Goal: Task Accomplishment & Management: Manage account settings

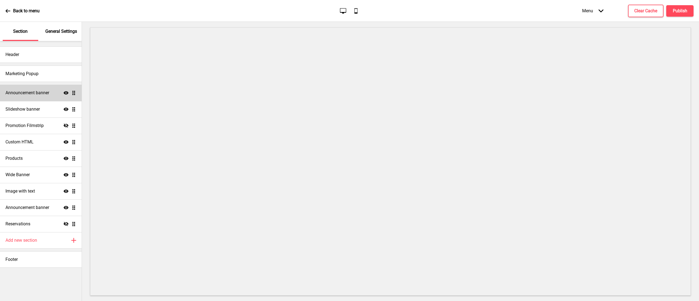
click at [34, 92] on h4 "Announcement banner" at bounding box center [27, 93] width 44 height 6
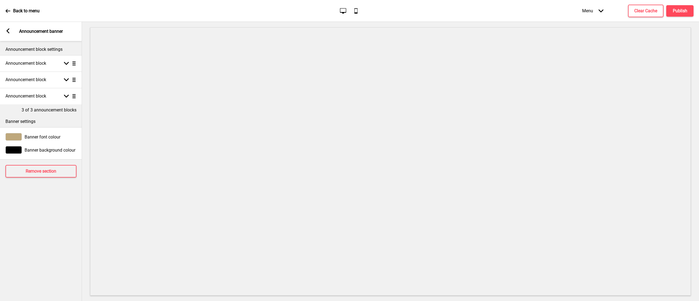
click at [9, 28] on icon at bounding box center [8, 30] width 3 height 5
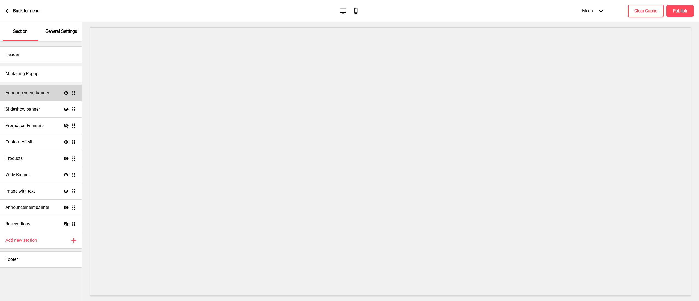
click at [27, 91] on h4 "Announcement banner" at bounding box center [27, 93] width 44 height 6
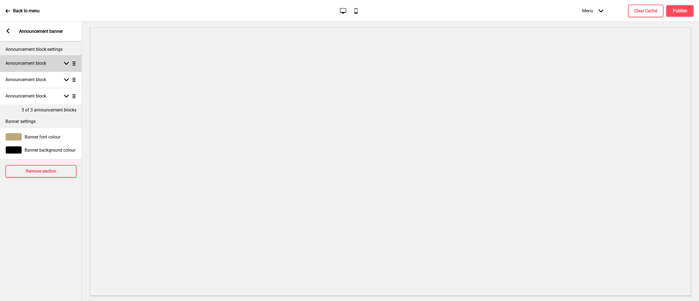
click at [57, 63] on div "Announcement block Arrow down Drag" at bounding box center [41, 63] width 82 height 16
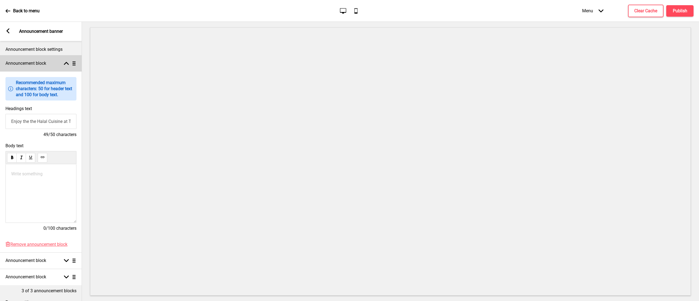
click at [57, 63] on div "Announcement block Arrow up Drag" at bounding box center [41, 63] width 82 height 16
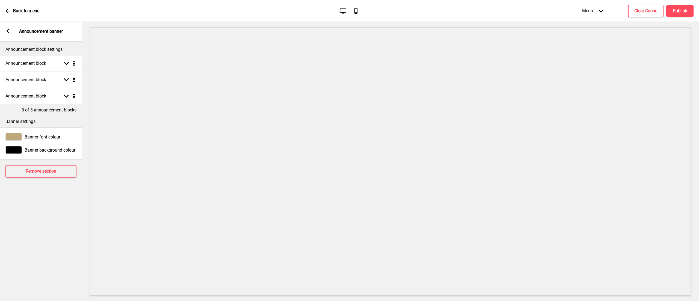
click at [7, 36] on div "Arrow left Announcement banner" at bounding box center [41, 31] width 82 height 19
click at [6, 32] on rect at bounding box center [7, 30] width 5 height 5
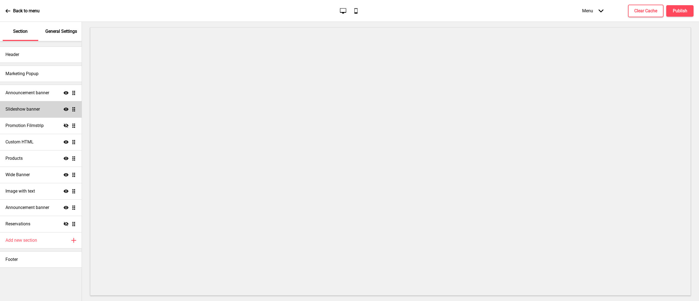
click at [27, 115] on div "Slideshow banner Show Drag" at bounding box center [41, 109] width 82 height 16
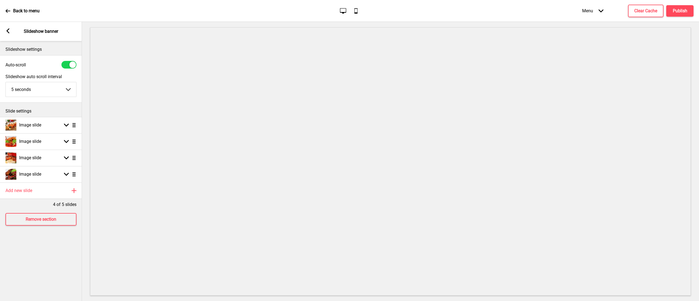
click at [11, 29] on div "Arrow left Slideshow banner" at bounding box center [41, 31] width 82 height 19
click at [7, 32] on rect at bounding box center [7, 30] width 5 height 5
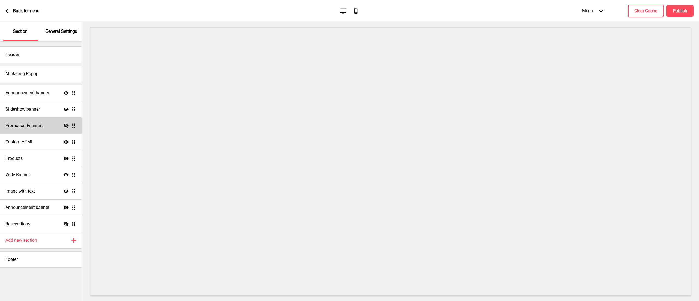
click at [28, 120] on div "Promotion Filmstrip Hide Drag" at bounding box center [41, 125] width 82 height 16
select select "center"
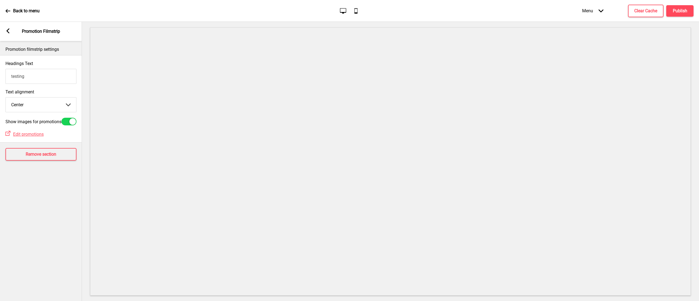
click at [9, 31] on rect at bounding box center [7, 30] width 5 height 5
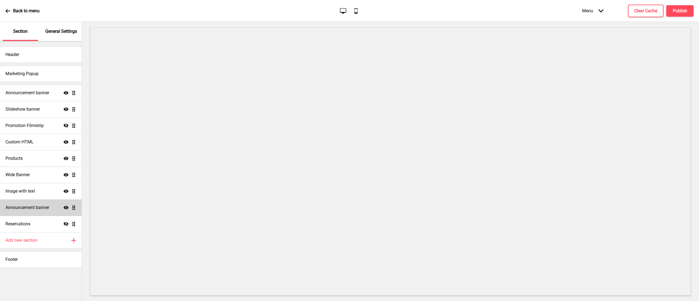
click at [37, 201] on div "Announcement banner Show Drag" at bounding box center [41, 207] width 82 height 16
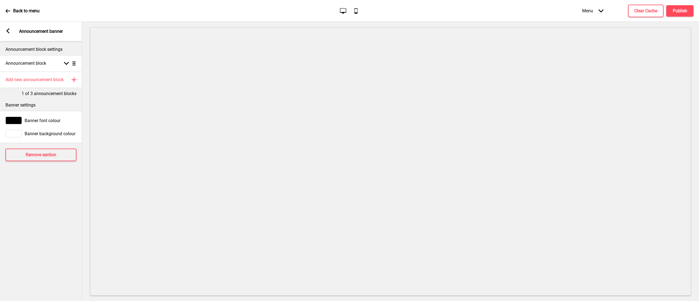
click at [10, 31] on div "Arrow left Announcement banner" at bounding box center [41, 31] width 82 height 19
click at [8, 31] on rect at bounding box center [7, 30] width 5 height 5
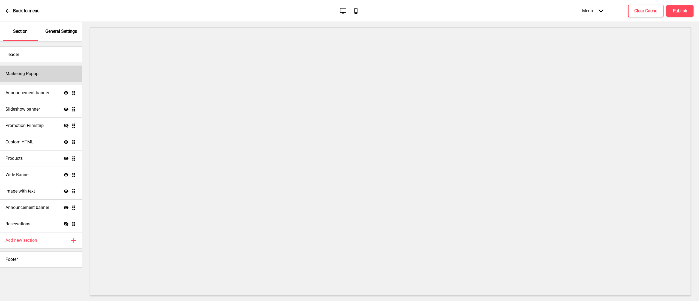
click at [32, 73] on h4 "Marketing Popup" at bounding box center [21, 74] width 33 height 6
select select "daily"
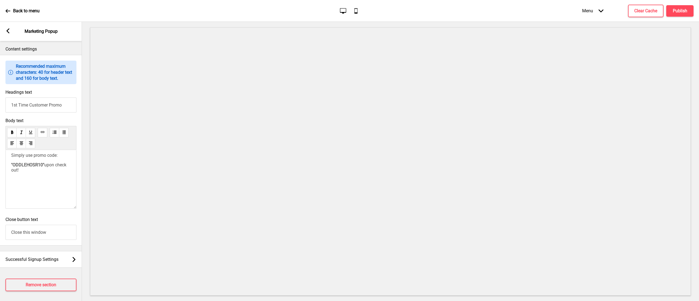
scroll to position [307, 0]
click at [49, 255] on span "Successful Signup Settings" at bounding box center [31, 257] width 53 height 5
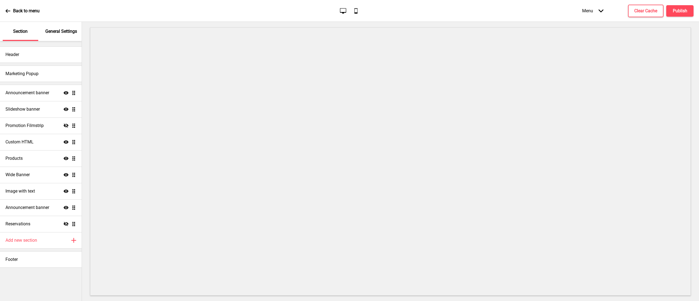
scroll to position [0, 0]
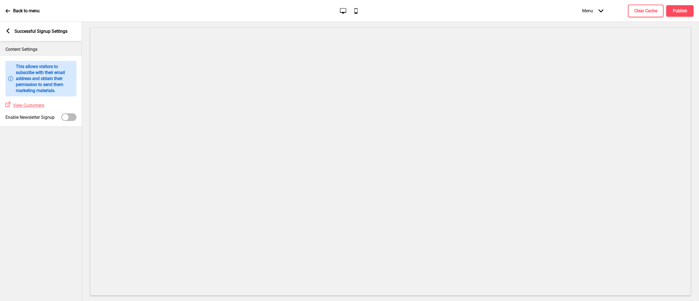
click at [10, 29] on rect at bounding box center [7, 30] width 5 height 5
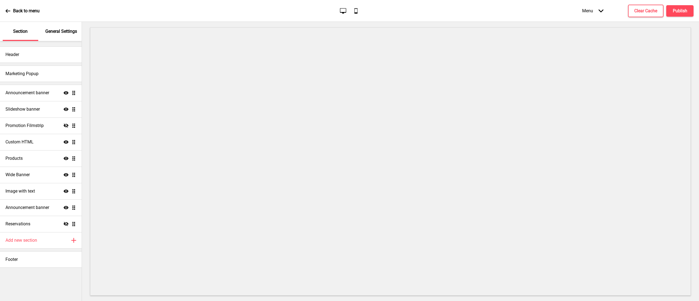
select select "daily"
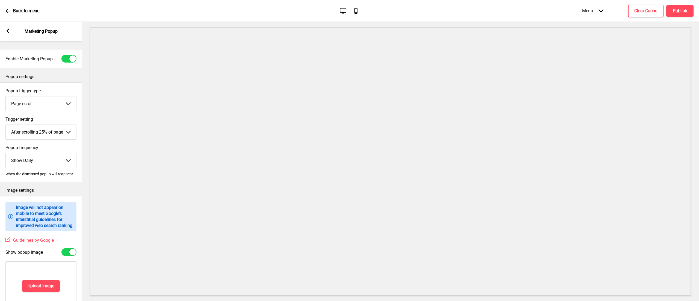
click at [7, 29] on rect at bounding box center [7, 30] width 5 height 5
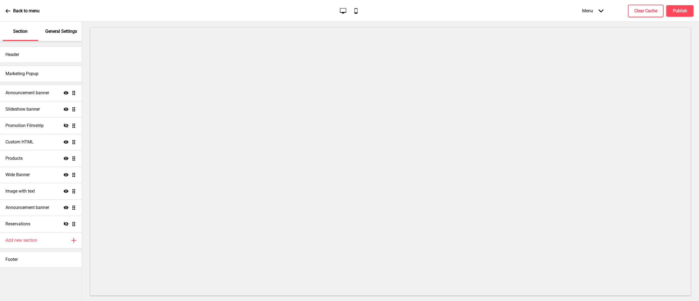
click at [59, 33] on p "General Settings" at bounding box center [61, 31] width 32 height 6
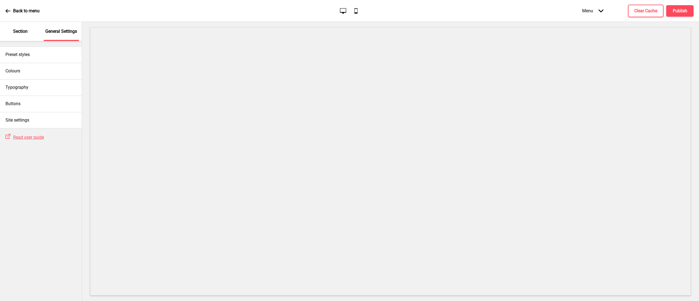
click at [31, 31] on div "Section" at bounding box center [20, 31] width 35 height 19
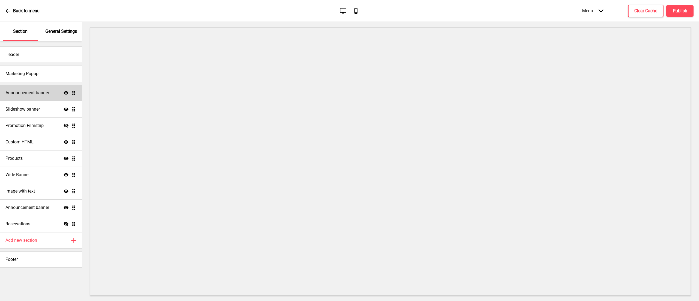
click at [38, 92] on h4 "Announcement banner" at bounding box center [27, 93] width 44 height 6
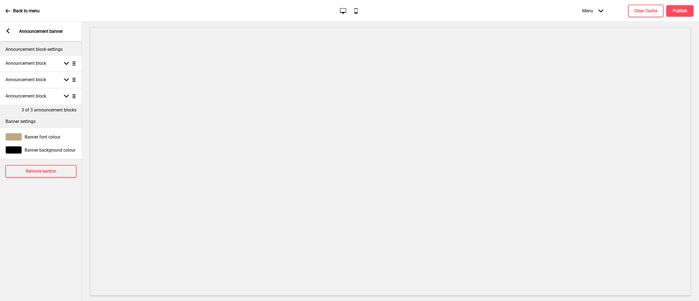
click at [5, 31] on div "Arrow left Announcement banner" at bounding box center [41, 31] width 82 height 19
click at [8, 31] on rect at bounding box center [7, 30] width 5 height 5
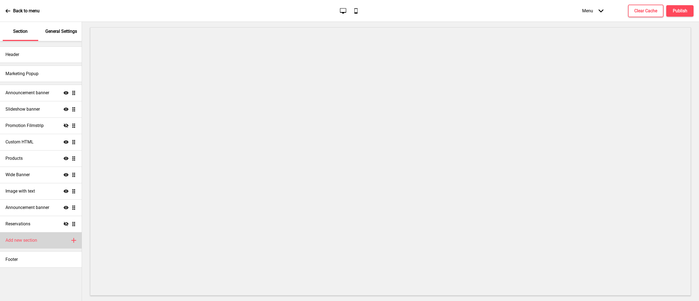
click at [52, 241] on div "Add new section Plus" at bounding box center [41, 240] width 82 height 16
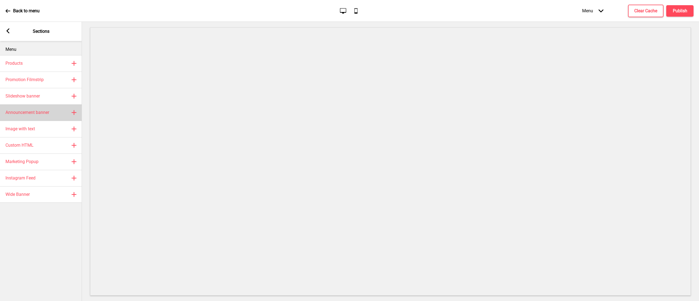
click at [36, 118] on div "Announcement banner Plus" at bounding box center [41, 112] width 82 height 16
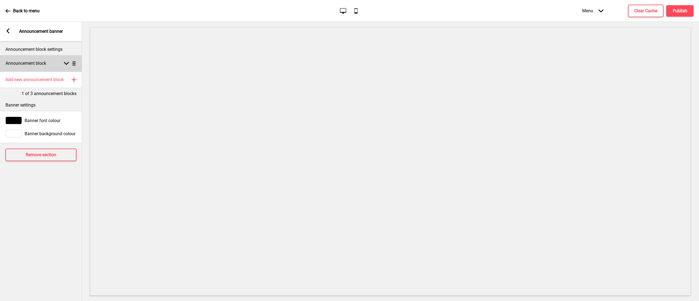
click at [50, 61] on div "Announcement block Arrow down Drag" at bounding box center [41, 63] width 82 height 16
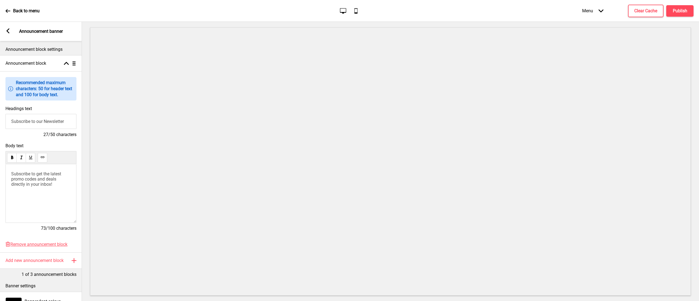
click at [9, 32] on rect at bounding box center [7, 30] width 5 height 5
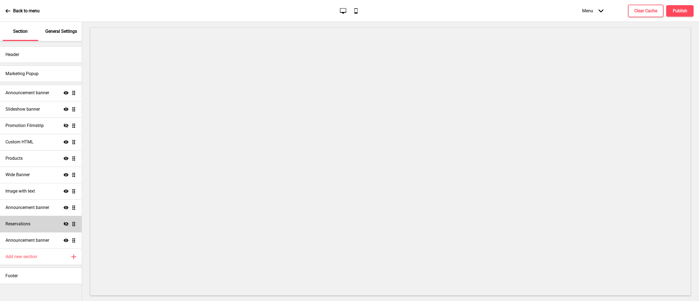
click at [68, 223] on icon at bounding box center [66, 224] width 5 height 4
click at [76, 222] on div "Reservations Show Drag" at bounding box center [41, 224] width 82 height 16
click at [36, 238] on h4 "Announcement banner" at bounding box center [27, 240] width 44 height 6
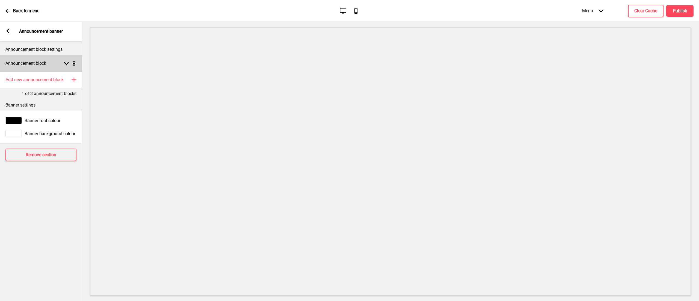
click at [59, 70] on div "Announcement block Arrow down Drag" at bounding box center [41, 63] width 82 height 16
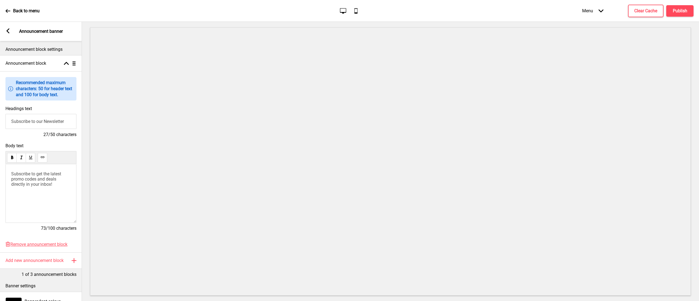
click at [44, 115] on input "Subscribe to our Newsletter" at bounding box center [40, 121] width 71 height 15
type input "M"
drag, startPoint x: 57, startPoint y: 185, endPoint x: 3, endPoint y: 168, distance: 56.6
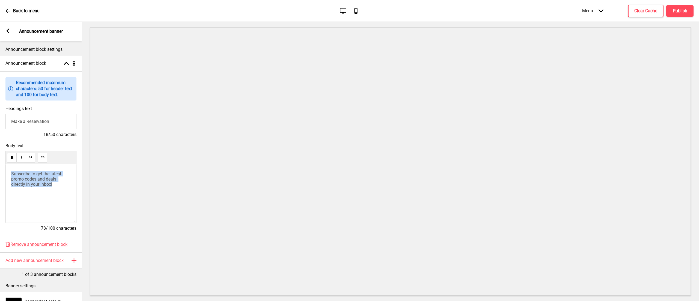
click at [3, 168] on div "Body text Subscribe to get the latest promo codes and deals directly in your in…" at bounding box center [41, 189] width 82 height 99
click at [46, 118] on input "Make a Reservation" at bounding box center [40, 121] width 71 height 15
drag, startPoint x: 58, startPoint y: 121, endPoint x: 0, endPoint y: 113, distance: 58.3
click at [0, 116] on div "Headings text Make a Reservation 18/50 characters" at bounding box center [41, 121] width 82 height 37
type input "Reservation"
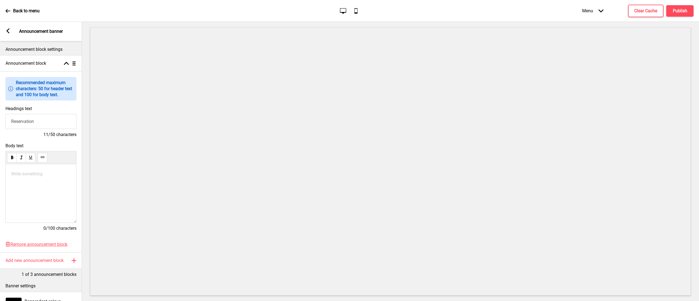
click at [26, 172] on p "Write something ﻿" at bounding box center [40, 173] width 59 height 5
click at [43, 157] on icon at bounding box center [42, 157] width 1 height 0
click at [53, 176] on span "Link" at bounding box center [53, 173] width 8 height 5
drag, startPoint x: 57, startPoint y: 174, endPoint x: 48, endPoint y: 174, distance: 8.5
click at [48, 174] on p "Make a Reservation Link https://google.com ﻿" at bounding box center [40, 173] width 59 height 5
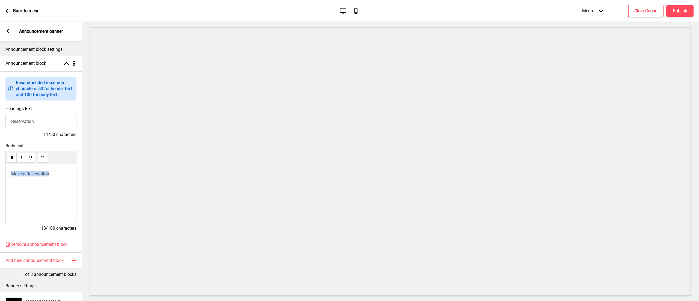
drag, startPoint x: 56, startPoint y: 177, endPoint x: 0, endPoint y: 170, distance: 56.1
click at [0, 170] on div "Body text Make a Reservation ﻿ ﻿ 18/100 characters" at bounding box center [41, 189] width 82 height 99
click at [42, 159] on use at bounding box center [42, 157] width 4 height 4
click at [43, 158] on icon at bounding box center [43, 157] width 4 height 2
click at [33, 174] on span "Make a Reservation" at bounding box center [30, 173] width 38 height 5
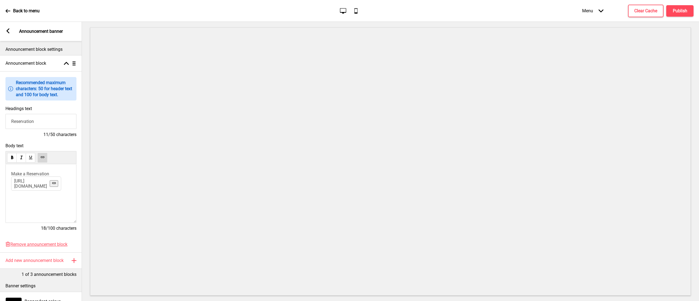
click at [52, 201] on div "﻿ Make a Reservation https://www.google.com/ ﻿ ﻿ ﻿" at bounding box center [40, 193] width 71 height 59
click at [9, 32] on rect at bounding box center [7, 30] width 5 height 5
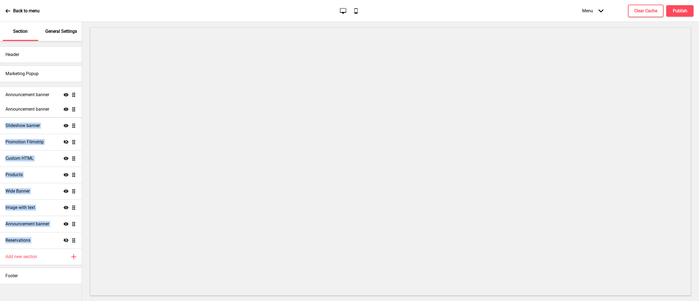
drag, startPoint x: 72, startPoint y: 240, endPoint x: 63, endPoint y: 95, distance: 145.7
click at [63, 95] on ul "Announcement banner Show Drag Slideshow banner Show Drag Promotion Filmstrip Hi…" at bounding box center [41, 167] width 82 height 164
click at [677, 10] on h4 "Publish" at bounding box center [679, 11] width 14 height 6
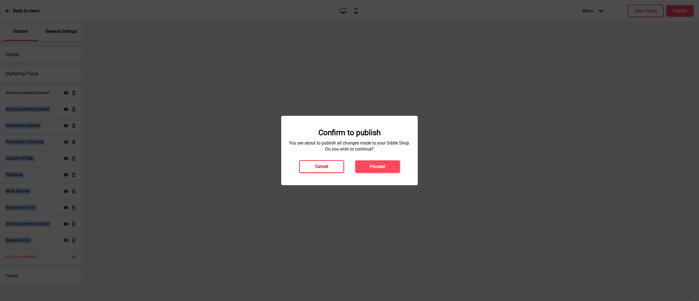
click at [312, 161] on button "Cancel" at bounding box center [321, 166] width 45 height 13
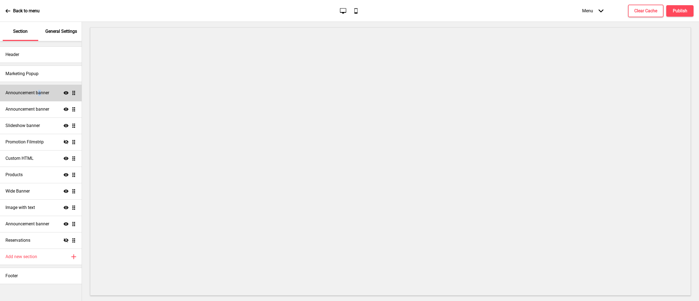
drag, startPoint x: 38, startPoint y: 90, endPoint x: 42, endPoint y: 98, distance: 8.2
click at [42, 98] on div "Announcement banner Show Drag" at bounding box center [41, 93] width 82 height 16
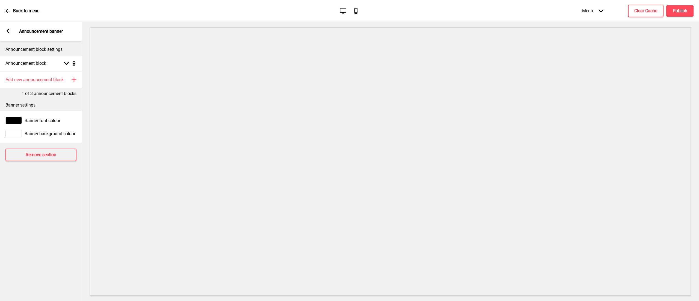
click at [8, 32] on icon at bounding box center [8, 30] width 3 height 5
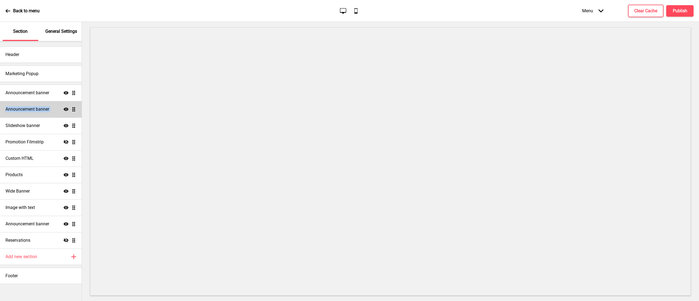
drag, startPoint x: 75, startPoint y: 89, endPoint x: 64, endPoint y: 113, distance: 26.2
click at [64, 113] on ul "Announcement banner Show Drag Announcement banner Show Drag Slideshow banner Sh…" at bounding box center [41, 167] width 82 height 164
click at [73, 106] on ul "Announcement banner Show Drag Announcement banner Show Drag Slideshow banner Sh…" at bounding box center [41, 167] width 82 height 164
click at [680, 8] on h4 "Publish" at bounding box center [679, 11] width 14 height 6
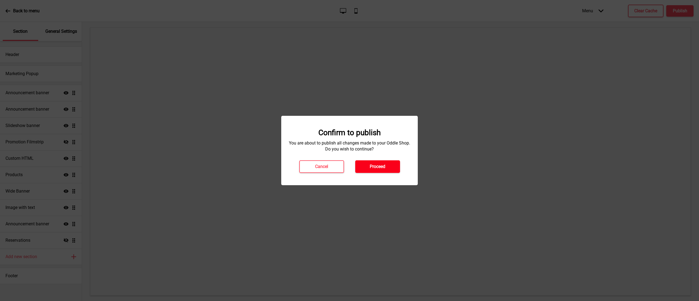
click at [386, 167] on button "Proceed" at bounding box center [377, 166] width 45 height 13
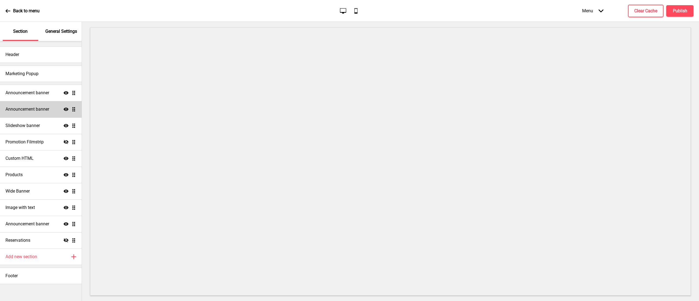
click at [13, 109] on h4 "Announcement banner" at bounding box center [27, 109] width 44 height 6
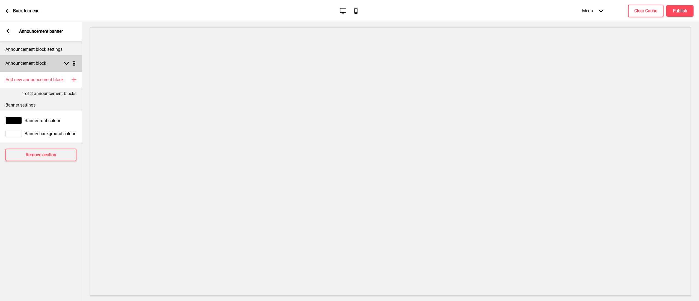
click at [58, 60] on div "Announcement block Arrow down Drag" at bounding box center [41, 63] width 82 height 16
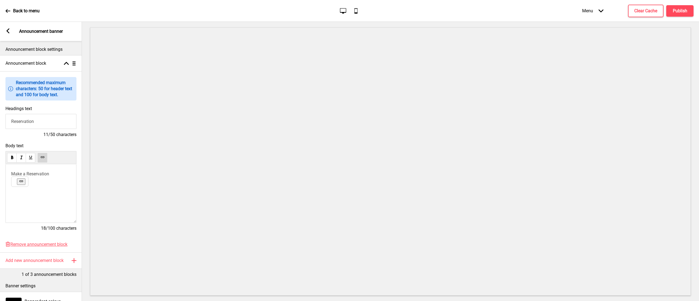
click at [32, 174] on span "Make a Reservation" at bounding box center [30, 173] width 38 height 5
click at [19, 182] on use at bounding box center [21, 181] width 4 height 4
click at [29, 172] on span "Make a Reservation" at bounding box center [30, 173] width 38 height 5
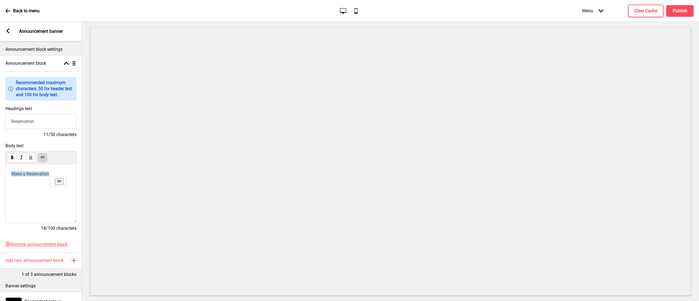
click at [59, 181] on use at bounding box center [59, 181] width 4 height 4
click at [43, 158] on use at bounding box center [42, 157] width 4 height 4
click at [43, 156] on use at bounding box center [42, 157] width 4 height 4
click at [46, 157] on button at bounding box center [43, 158] width 10 height 10
click at [679, 12] on h4 "Publish" at bounding box center [679, 11] width 14 height 6
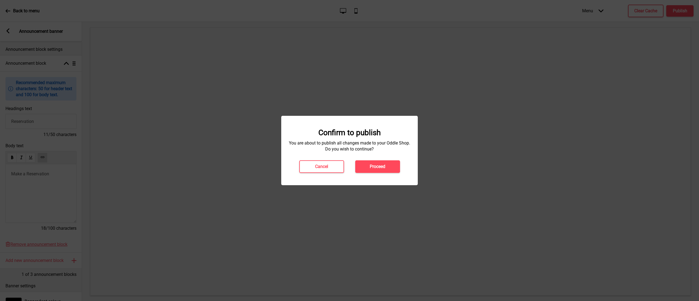
click at [379, 164] on h4 "Proceed" at bounding box center [378, 166] width 16 height 6
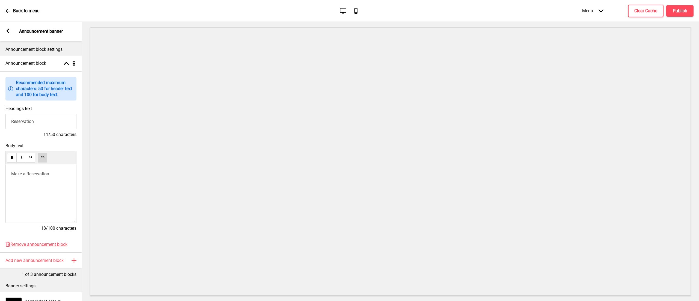
click at [32, 173] on span "Make a Reservation" at bounding box center [30, 173] width 38 height 5
click at [30, 188] on link "https://inline.app/booking/-NbXi2dM2gr1MgDTk1E8:inline-live-3/-NbXi2s67bBbHr74n…" at bounding box center [30, 183] width 33 height 10
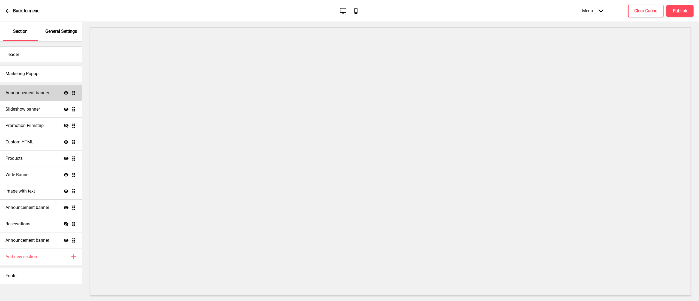
click at [40, 97] on div "Announcement banner Show Drag" at bounding box center [41, 93] width 82 height 16
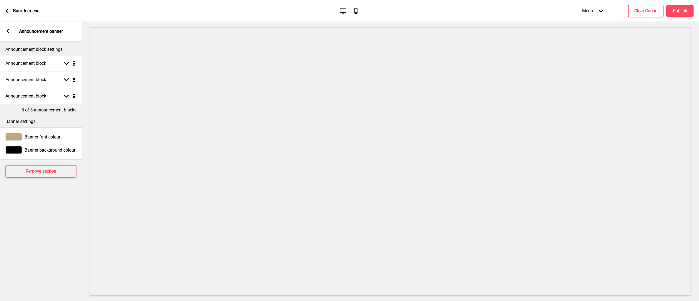
click at [9, 32] on icon at bounding box center [8, 30] width 3 height 5
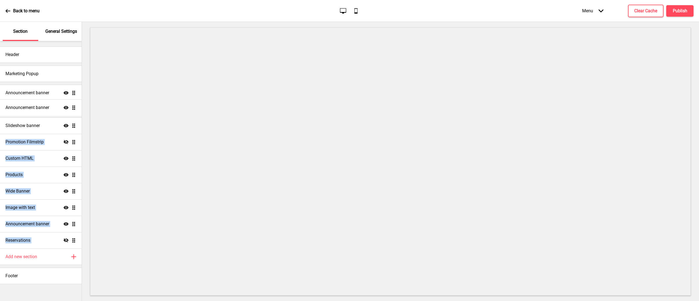
drag, startPoint x: 75, startPoint y: 239, endPoint x: 64, endPoint y: 106, distance: 133.1
click at [64, 106] on ul "Announcement banner Show Drag Slideshow banner Show Drag Promotion Filmstrip Hi…" at bounding box center [41, 167] width 82 height 164
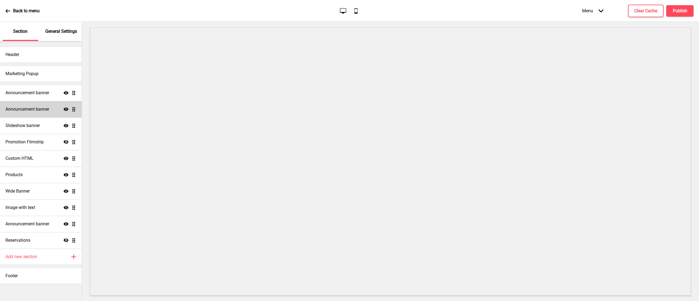
click at [52, 107] on div "Announcement banner Show Drag" at bounding box center [41, 109] width 82 height 16
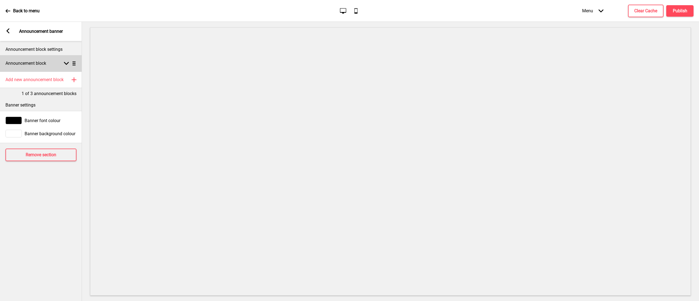
click at [61, 65] on div "Announcement block Arrow down Drag" at bounding box center [41, 63] width 82 height 16
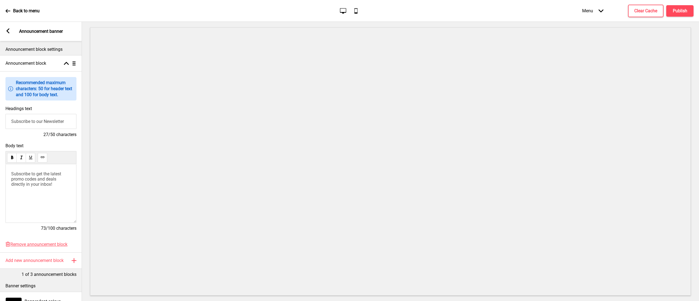
click at [9, 31] on rect at bounding box center [7, 30] width 5 height 5
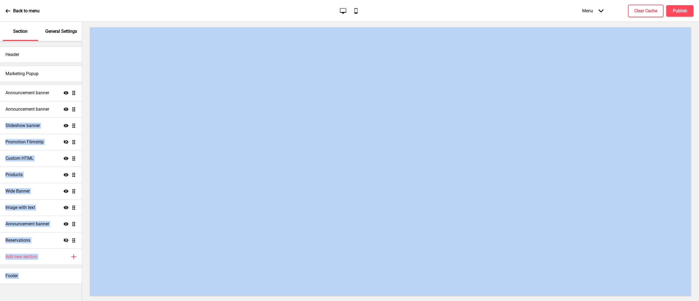
drag, startPoint x: 76, startPoint y: 112, endPoint x: 86, endPoint y: 227, distance: 115.3
click at [86, 227] on div "Section General Settings Header Marketing Popup Announcement banner Show Drag A…" at bounding box center [349, 161] width 699 height 279
click at [90, 242] on iframe at bounding box center [390, 161] width 600 height 268
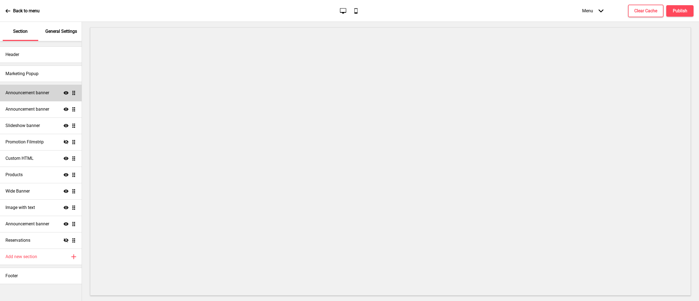
drag, startPoint x: 78, startPoint y: 95, endPoint x: 72, endPoint y: 95, distance: 5.7
click at [72, 95] on div "Announcement banner Show Drag" at bounding box center [41, 93] width 82 height 16
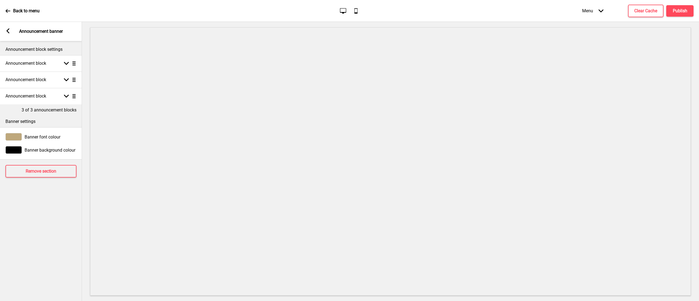
click at [8, 25] on div "Arrow left Announcement banner" at bounding box center [41, 31] width 82 height 19
click at [8, 29] on icon at bounding box center [8, 30] width 3 height 5
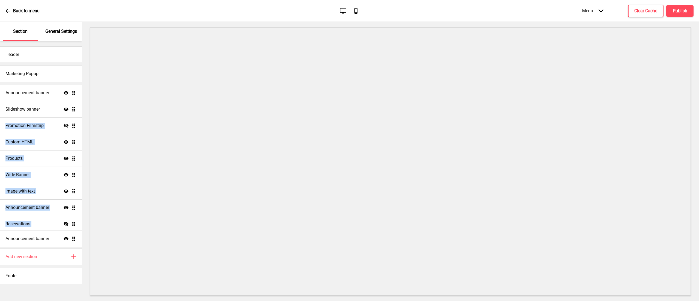
drag, startPoint x: 73, startPoint y: 108, endPoint x: 74, endPoint y: 237, distance: 129.1
click at [74, 237] on ul "Announcement banner Show Drag Announcement banner Show Drag Slideshow banner Sh…" at bounding box center [41, 167] width 82 height 164
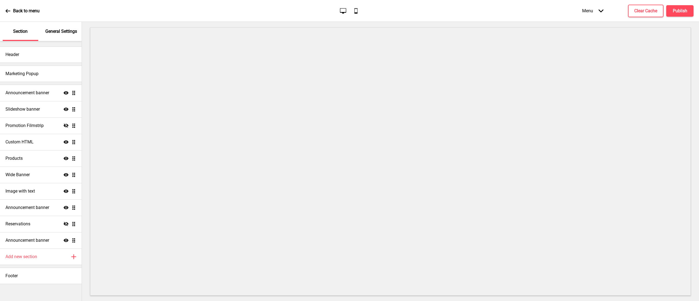
click at [57, 285] on div "Header Marketing Popup Announcement banner Show Drag Slideshow banner Show Drag…" at bounding box center [41, 171] width 82 height 260
click at [46, 253] on div "Add new section Plus" at bounding box center [41, 256] width 82 height 16
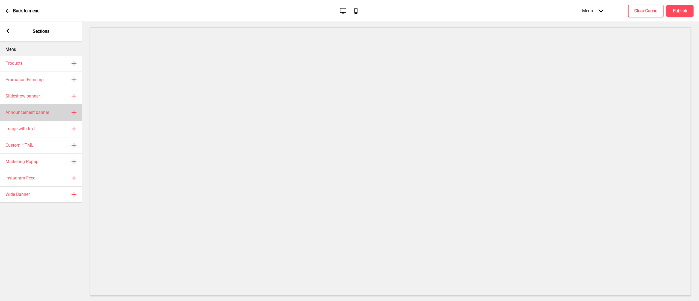
click at [54, 109] on div "Announcement banner Plus" at bounding box center [41, 112] width 82 height 16
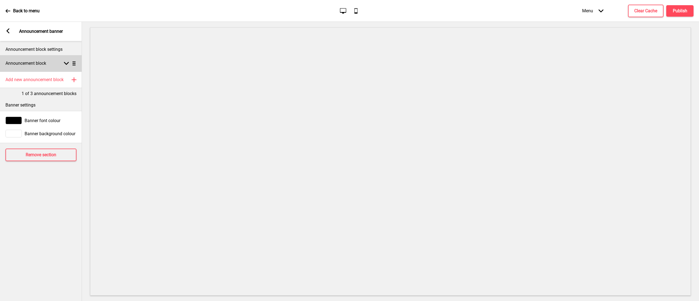
click at [65, 65] on rect at bounding box center [66, 63] width 5 height 5
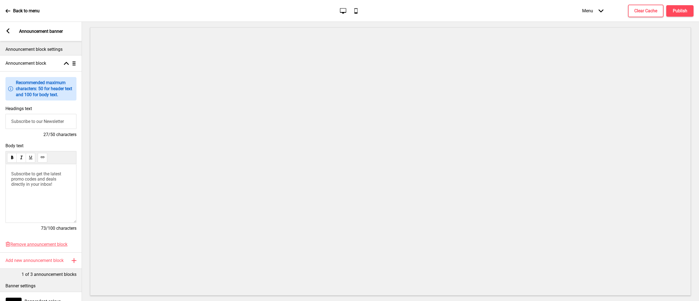
drag, startPoint x: 53, startPoint y: 190, endPoint x: 58, endPoint y: 176, distance: 15.2
click at [52, 190] on div "Subscribe to get the latest promo codes and deals directly in your inbox!" at bounding box center [40, 193] width 71 height 59
drag, startPoint x: 60, startPoint y: 183, endPoint x: 0, endPoint y: 177, distance: 60.3
click at [0, 177] on div "Body text Subscribe to get the latest promo codes and deals directly in your in…" at bounding box center [41, 189] width 82 height 99
click at [70, 193] on div "Subscribe to get the latest promo codes and deals directly in your inbox!" at bounding box center [40, 193] width 71 height 59
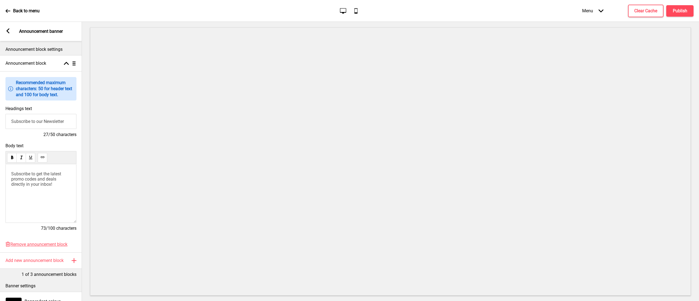
click at [62, 182] on p "Subscribe to get the latest promo codes and deals directly in your inbox!" at bounding box center [40, 179] width 59 height 16
drag, startPoint x: 61, startPoint y: 186, endPoint x: 6, endPoint y: 134, distance: 76.6
click at [0, 163] on div "Body text Subscribe to get the latest promo codes and deals directly in your in…" at bounding box center [41, 189] width 82 height 99
drag, startPoint x: 53, startPoint y: 172, endPoint x: 1, endPoint y: 190, distance: 54.9
click at [1, 190] on div "Body text Make a Reservation 18/100 characters" at bounding box center [41, 189] width 82 height 99
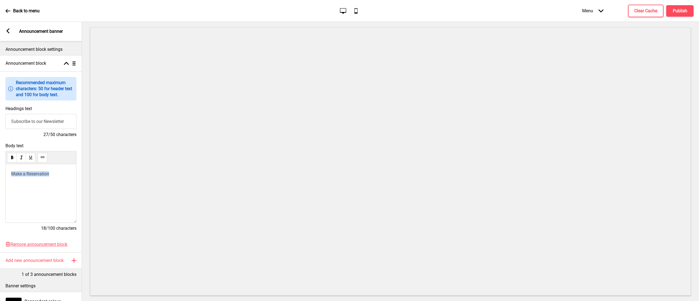
click at [42, 157] on icon at bounding box center [42, 157] width 1 height 0
click at [64, 121] on input "Subscribe to our Newsletter" at bounding box center [40, 121] width 71 height 15
drag, startPoint x: 68, startPoint y: 122, endPoint x: 0, endPoint y: 124, distance: 67.7
click at [0, 124] on div "Headings text Subscribe to our Newsletter 27/50 characters" at bounding box center [41, 121] width 82 height 37
type input "Reservation"
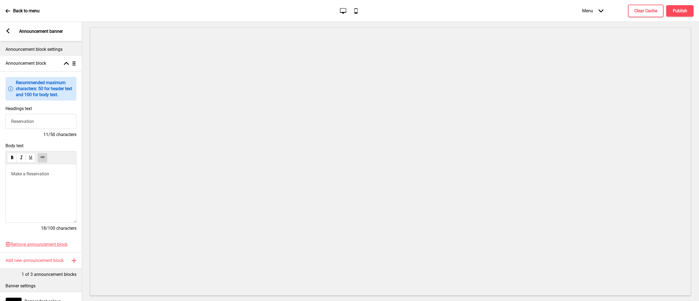
click at [5, 28] on div "Arrow left Announcement banner" at bounding box center [41, 31] width 82 height 19
click at [6, 28] on icon "Arrow left" at bounding box center [7, 30] width 5 height 5
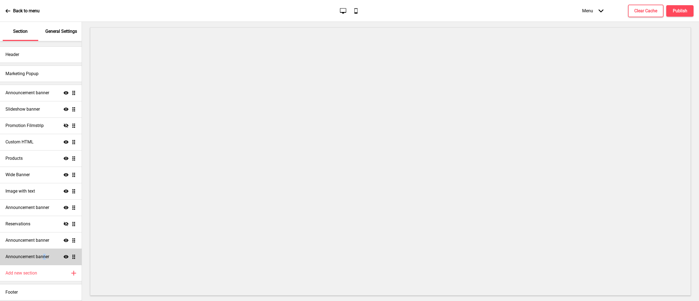
drag, startPoint x: 42, startPoint y: 258, endPoint x: 45, endPoint y: 254, distance: 5.1
click at [45, 254] on h4 "Announcement banner" at bounding box center [27, 257] width 44 height 6
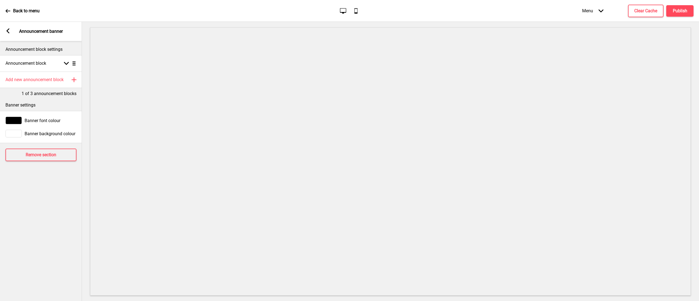
click at [9, 32] on icon at bounding box center [8, 30] width 3 height 5
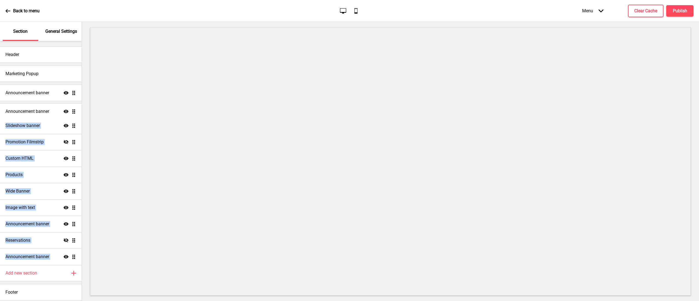
drag, startPoint x: 75, startPoint y: 256, endPoint x: 76, endPoint y: 111, distance: 145.2
click at [76, 111] on ul "Announcement banner Show Drag Slideshow banner Show Drag Promotion Filmstrip Hi…" at bounding box center [41, 175] width 82 height 180
click at [678, 10] on h4 "Publish" at bounding box center [679, 11] width 14 height 6
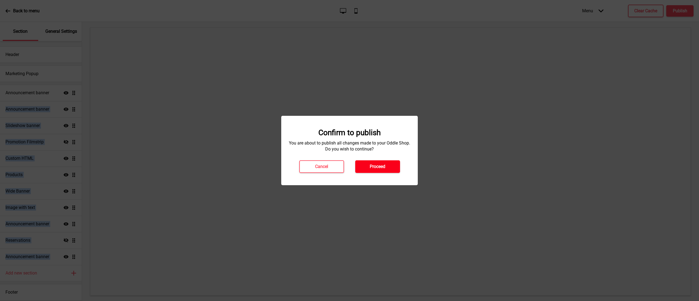
click at [389, 166] on button "Proceed" at bounding box center [377, 166] width 45 height 13
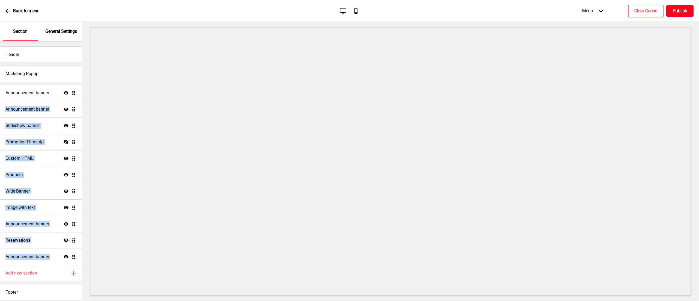
click at [684, 15] on button "Publish" at bounding box center [679, 10] width 27 height 11
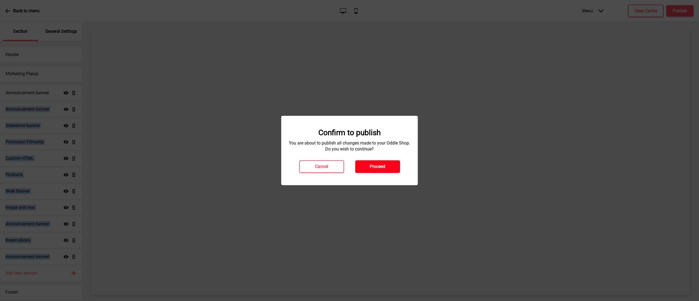
click at [385, 166] on h4 "Proceed" at bounding box center [378, 166] width 16 height 6
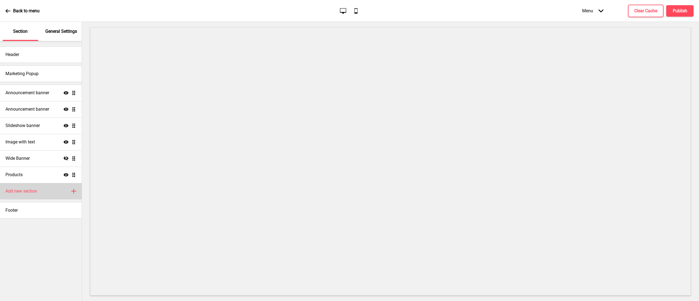
click at [41, 196] on div "Add new section Plus" at bounding box center [41, 191] width 82 height 16
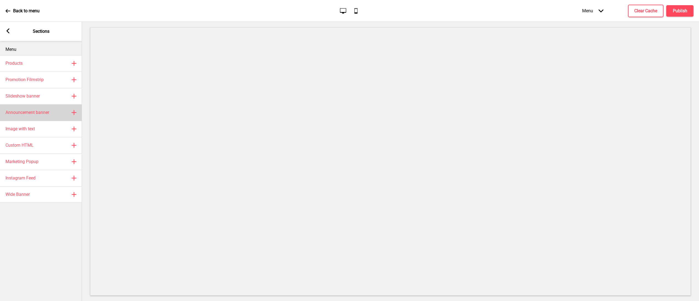
click at [46, 114] on h4 "Announcement banner" at bounding box center [27, 112] width 44 height 6
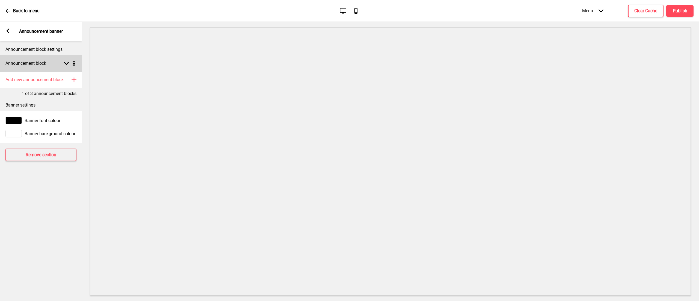
click at [63, 62] on div "Arrow down Drag" at bounding box center [68, 63] width 15 height 5
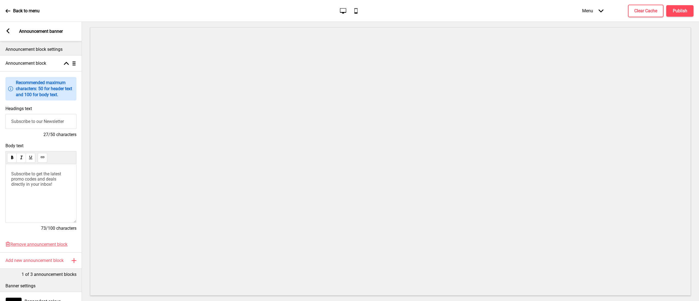
click at [44, 187] on span "Subscribe to get the latest promo codes and deals directly in your inbox!" at bounding box center [36, 179] width 51 height 16
drag, startPoint x: 56, startPoint y: 186, endPoint x: 0, endPoint y: 169, distance: 58.7
click at [0, 169] on div "Body text Subscribe to get the latest promo codes and deals directly in your in…" at bounding box center [41, 189] width 82 height 99
click at [51, 179] on div "Make a Reservation" at bounding box center [40, 193] width 71 height 59
drag, startPoint x: 51, startPoint y: 177, endPoint x: 0, endPoint y: 168, distance: 52.1
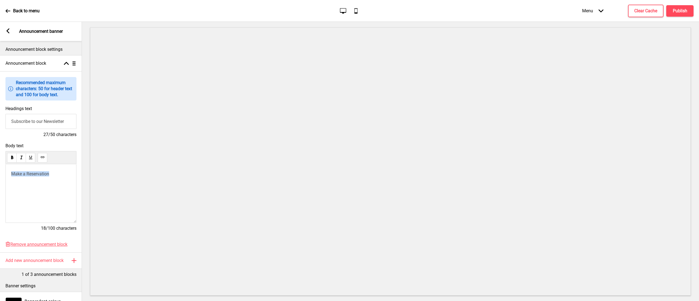
click at [0, 168] on div "Body text Make a Reservation 18/100 characters" at bounding box center [41, 189] width 82 height 99
click at [44, 156] on use at bounding box center [42, 157] width 4 height 4
click at [46, 116] on input "Subscribe to our Newsletter" at bounding box center [40, 121] width 71 height 15
drag, startPoint x: 68, startPoint y: 122, endPoint x: 0, endPoint y: 118, distance: 68.0
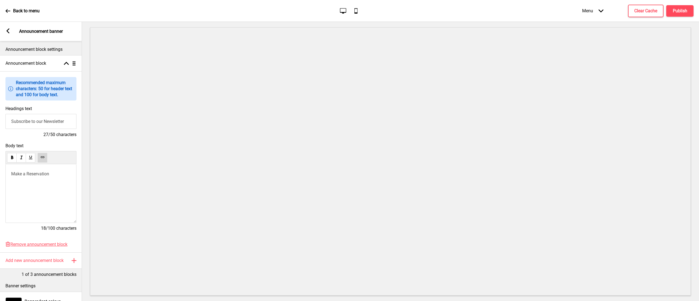
click at [0, 118] on div "Headings text Subscribe to our Newsletter 27/50 characters" at bounding box center [41, 121] width 82 height 37
type input "Reservation"
click at [7, 30] on icon at bounding box center [8, 30] width 3 height 5
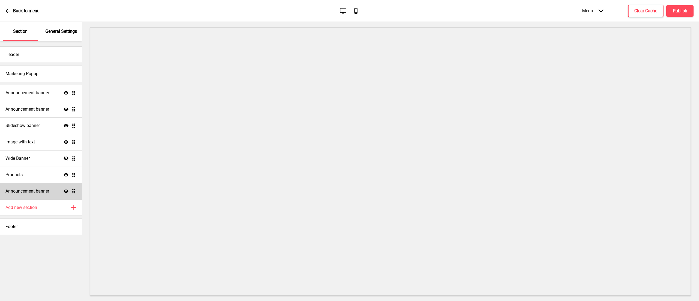
click at [75, 195] on div "Announcement banner Show Drag" at bounding box center [41, 191] width 82 height 16
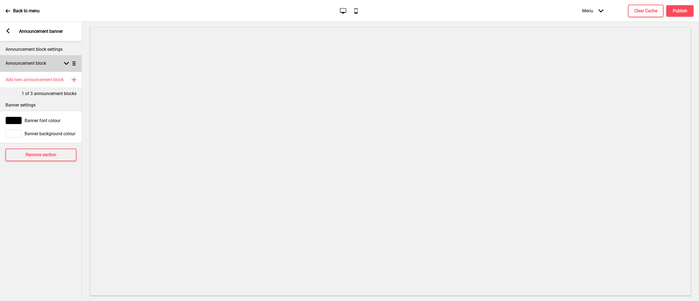
click at [57, 59] on div "Announcement block Arrow down Drag" at bounding box center [41, 63] width 82 height 16
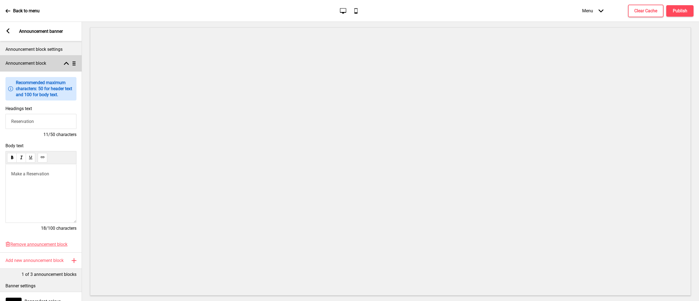
click at [57, 59] on div "Announcement block Arrow up Drag" at bounding box center [41, 63] width 82 height 16
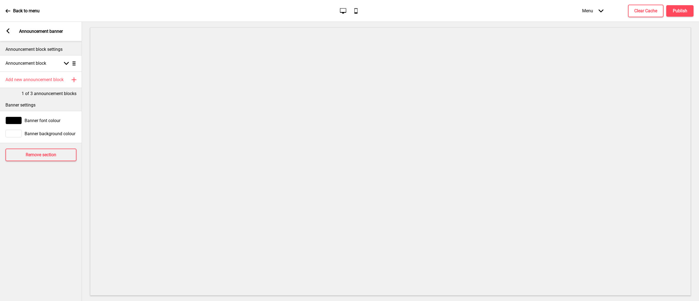
click at [11, 28] on div "Arrow left Announcement banner" at bounding box center [41, 31] width 82 height 19
click at [8, 32] on icon at bounding box center [8, 30] width 3 height 5
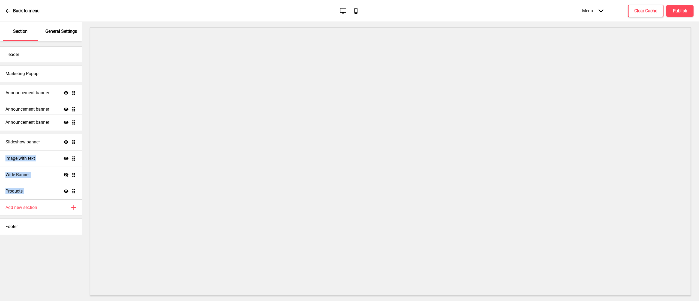
drag, startPoint x: 73, startPoint y: 192, endPoint x: 79, endPoint y: 123, distance: 69.0
click at [79, 123] on ul "Announcement banner Show Drag Announcement banner Show Drag Slideshow banner Sh…" at bounding box center [41, 142] width 82 height 115
click at [50, 130] on div "Announcement banner Show Drag" at bounding box center [41, 125] width 82 height 16
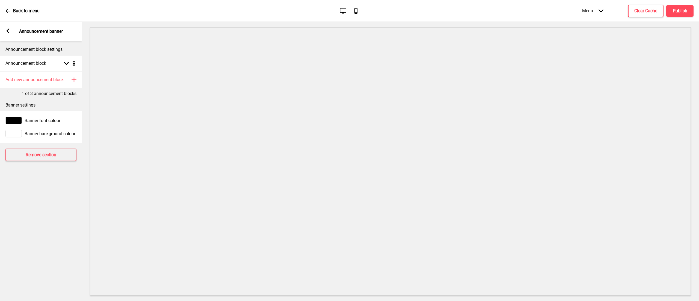
click at [49, 132] on span "Banner background colour" at bounding box center [50, 133] width 51 height 5
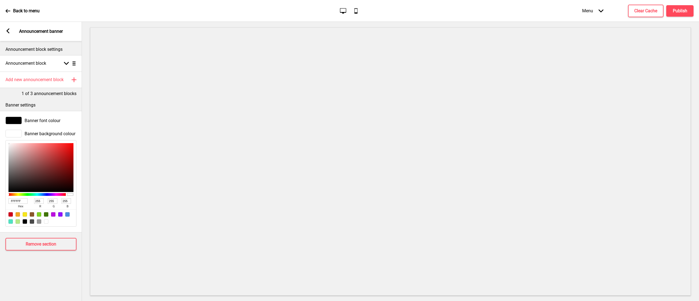
click at [15, 123] on div at bounding box center [13, 121] width 16 height 8
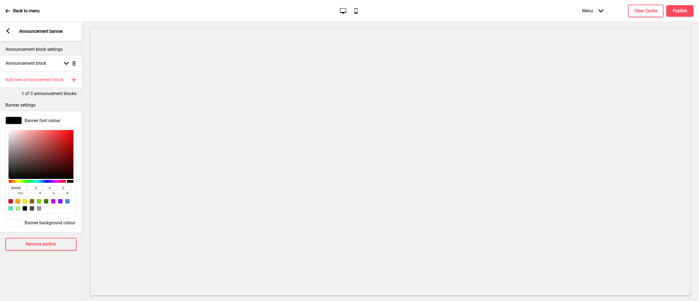
click at [20, 203] on div at bounding box center [18, 201] width 4 height 4
type input "F5A623"
type input "245"
type input "166"
type input "35"
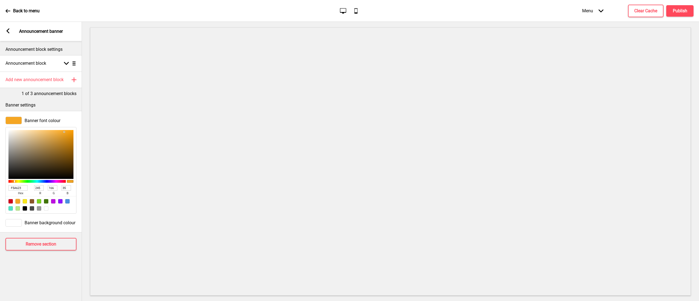
click at [26, 210] on div at bounding box center [25, 208] width 4 height 4
type input "000000"
type input "0"
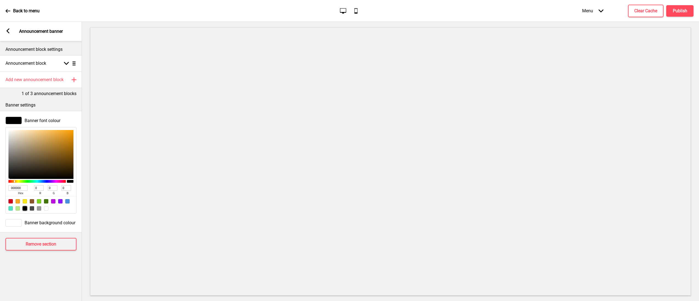
click at [32, 225] on span "Banner background colour" at bounding box center [50, 222] width 51 height 5
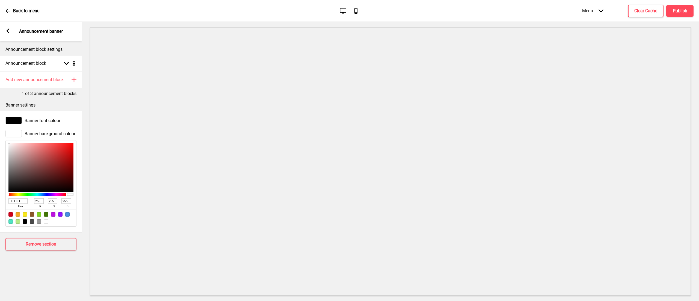
click at [17, 217] on div at bounding box center [41, 217] width 70 height 17
click at [17, 215] on div at bounding box center [18, 214] width 4 height 4
type input "F5A623"
type input "245"
type input "166"
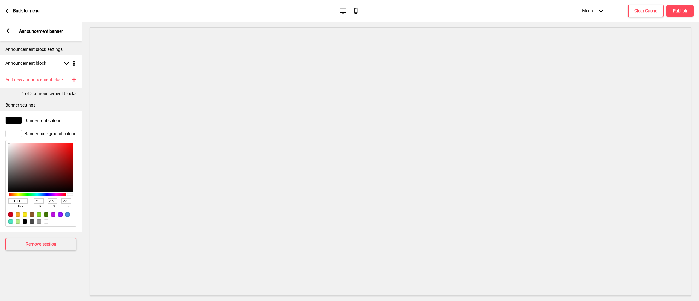
type input "35"
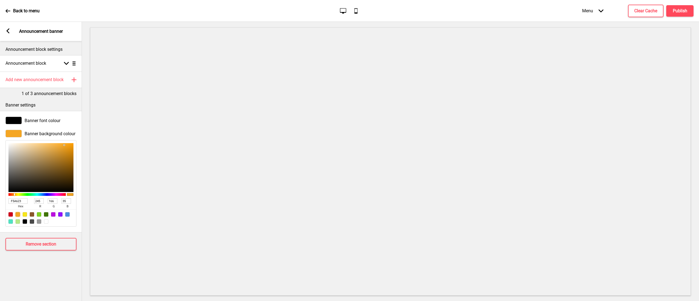
click at [14, 135] on div at bounding box center [13, 134] width 16 height 8
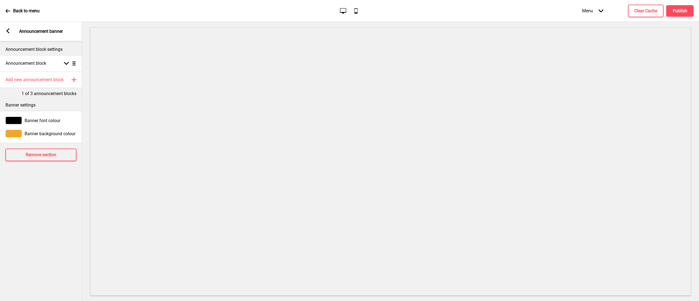
click at [14, 135] on div at bounding box center [13, 134] width 16 height 8
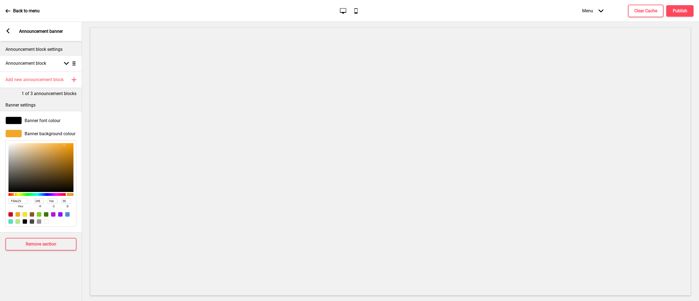
click at [2, 32] on div "Arrow left Announcement banner" at bounding box center [41, 31] width 82 height 19
click at [7, 32] on rect at bounding box center [7, 30] width 5 height 5
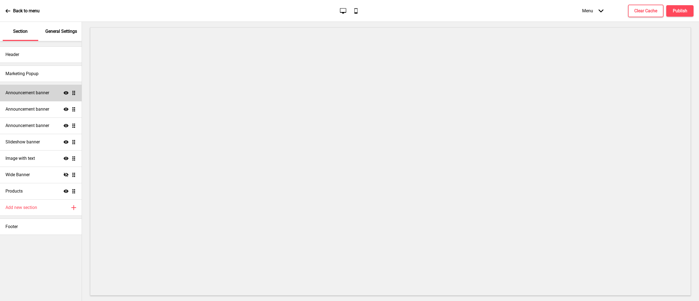
click at [11, 95] on h4 "Announcement banner" at bounding box center [27, 93] width 44 height 6
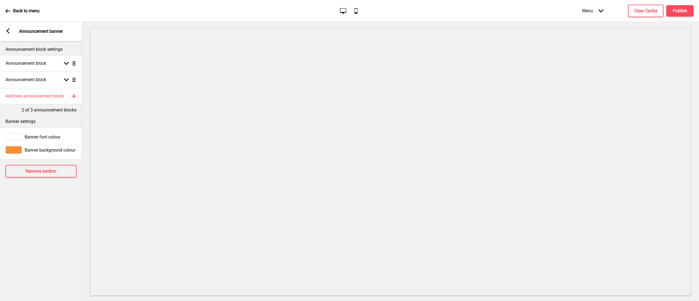
click at [35, 151] on span "Banner background colour" at bounding box center [50, 149] width 51 height 5
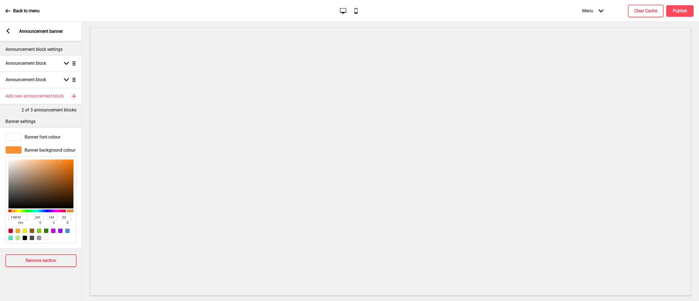
drag, startPoint x: 23, startPoint y: 219, endPoint x: 8, endPoint y: 216, distance: 15.9
click at [8, 216] on div "F78F35 hex 247 r 143 g 53 b 100 a" at bounding box center [40, 199] width 71 height 87
click at [7, 33] on rect at bounding box center [7, 30] width 5 height 5
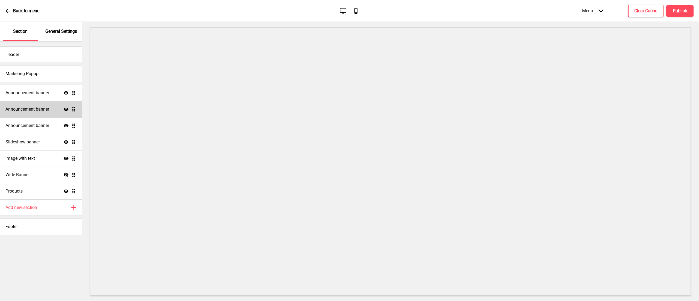
click at [49, 103] on div "Announcement banner Show Drag" at bounding box center [41, 109] width 82 height 16
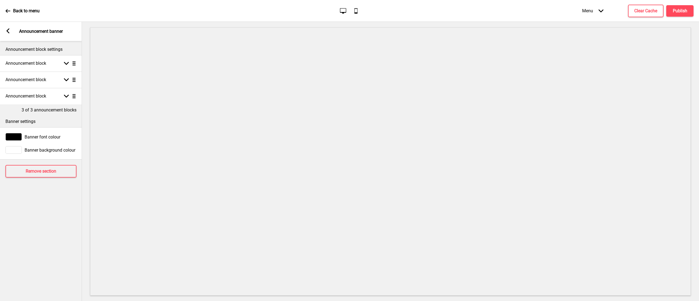
click at [7, 30] on icon at bounding box center [8, 30] width 3 height 5
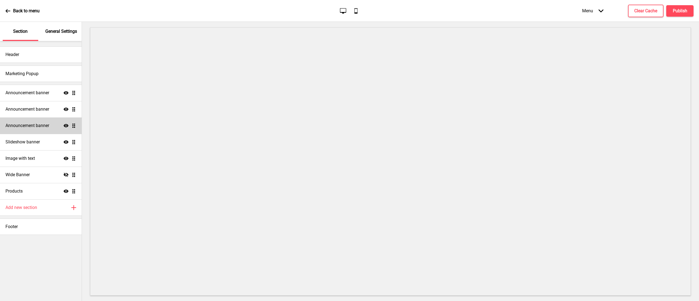
click at [45, 123] on h4 "Announcement banner" at bounding box center [27, 126] width 44 height 6
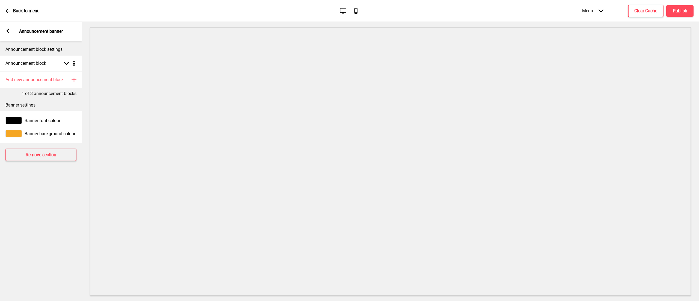
click at [18, 134] on div at bounding box center [13, 134] width 16 height 8
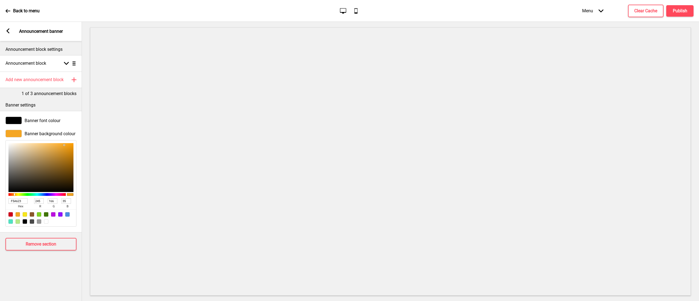
drag, startPoint x: 21, startPoint y: 199, endPoint x: 0, endPoint y: 205, distance: 21.7
click at [0, 205] on div "Banner background colour F5A623 hex 245 r 166 g 35 b 100 a" at bounding box center [41, 178] width 82 height 102
paste input "78F35"
type input "F78F35"
type input "247"
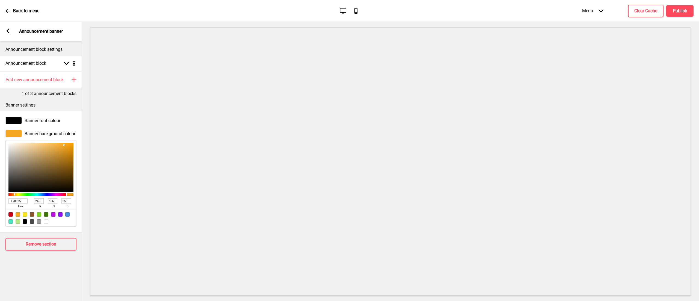
type input "143"
type input "53"
type input "F78F35"
click at [22, 118] on div "Banner font colour" at bounding box center [40, 121] width 71 height 8
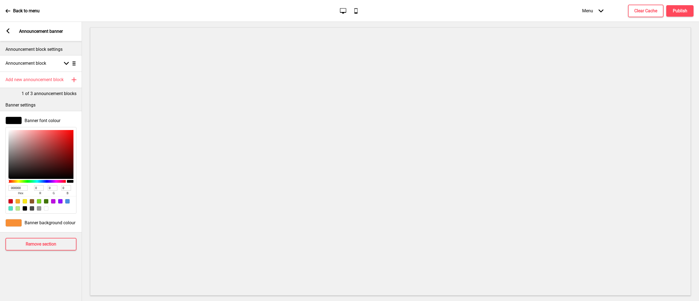
type input "DFCECE"
type input "223"
type input "206"
type input "DFD2D2"
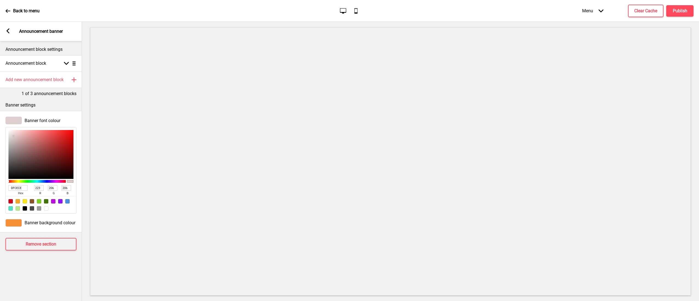
type input "210"
type input "ECEAEA"
type input "236"
type input "234"
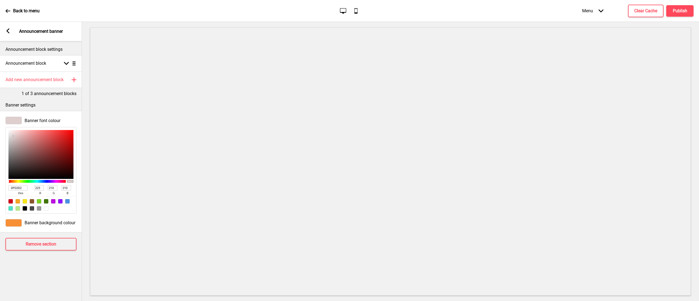
type input "234"
type input "F4F4F4"
type input "244"
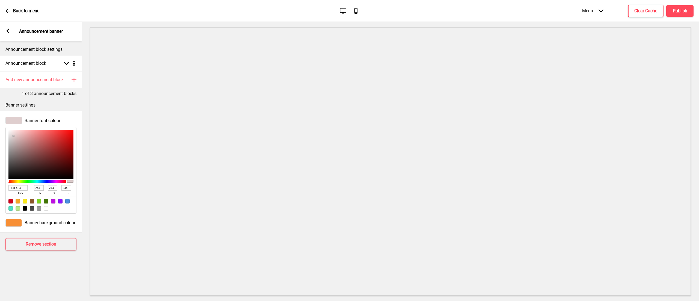
type input "FFFFFF"
type input "255"
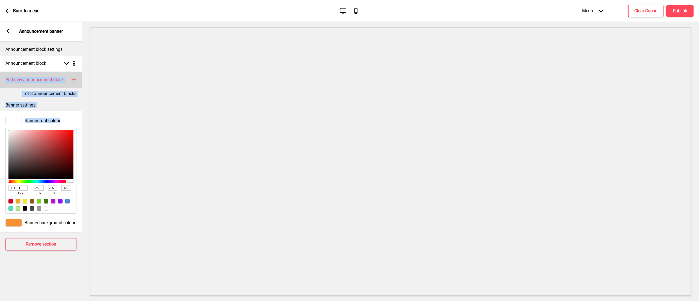
drag, startPoint x: 13, startPoint y: 136, endPoint x: 0, endPoint y: 73, distance: 65.0
click at [0, 73] on div "Announcement block settings Announcement block Arrow down Drag Add new announce…" at bounding box center [41, 171] width 82 height 260
click at [9, 91] on div "1 of 3 announcement blocks" at bounding box center [41, 92] width 82 height 9
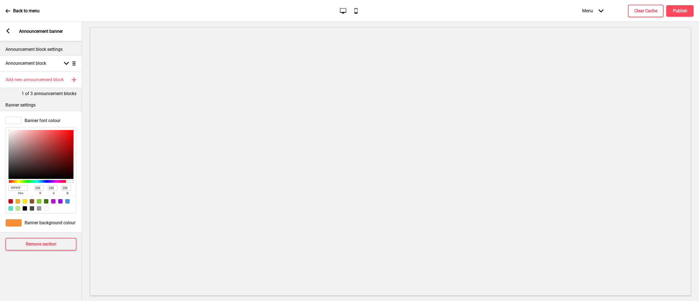
click at [8, 28] on div "Arrow left Announcement banner" at bounding box center [41, 31] width 82 height 19
click at [8, 30] on icon at bounding box center [8, 30] width 3 height 5
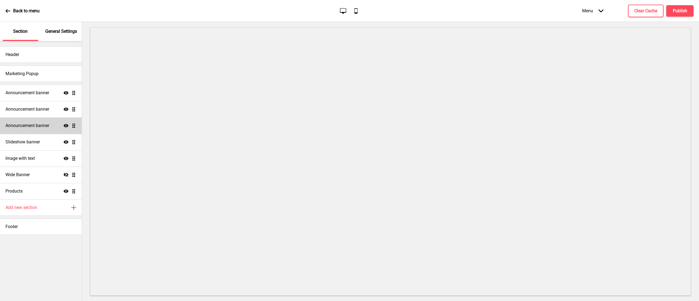
click at [45, 126] on h4 "Announcement banner" at bounding box center [27, 126] width 44 height 6
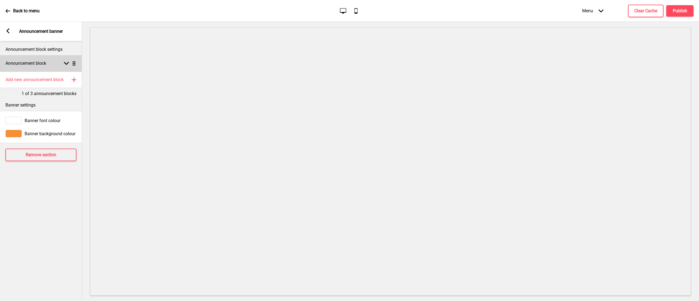
click at [62, 67] on div "Announcement block Arrow down Drag" at bounding box center [41, 63] width 82 height 16
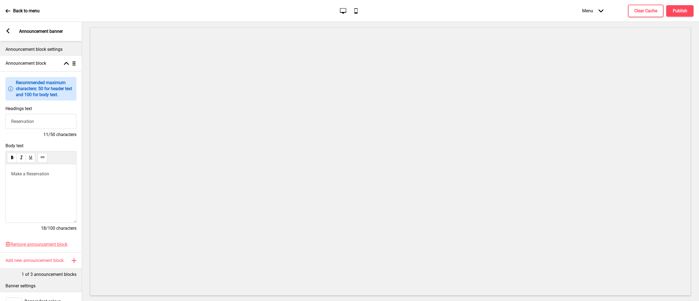
scroll to position [55, 0]
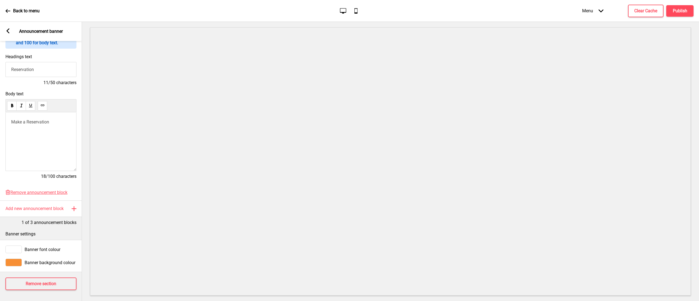
click at [55, 119] on p "Make a Reservation" at bounding box center [40, 121] width 59 height 5
drag, startPoint x: 56, startPoint y: 120, endPoint x: 0, endPoint y: 110, distance: 57.1
click at [0, 110] on div "Body text Make a Reservation 18/100 characters" at bounding box center [41, 137] width 82 height 99
click at [21, 129] on use at bounding box center [21, 129] width 4 height 4
click at [44, 147] on div "Make a Reservation" at bounding box center [40, 141] width 71 height 59
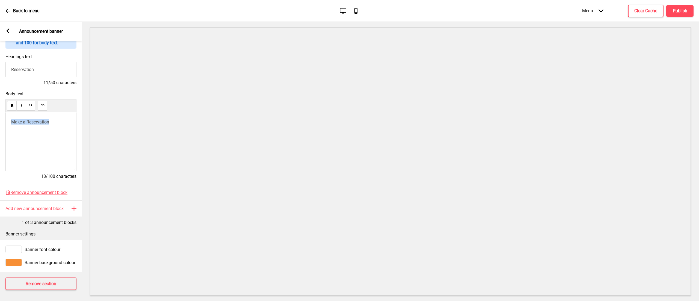
drag, startPoint x: 57, startPoint y: 120, endPoint x: 7, endPoint y: 118, distance: 50.8
click at [7, 118] on div "Make a Reservation" at bounding box center [40, 141] width 71 height 59
click at [45, 101] on button at bounding box center [43, 106] width 10 height 10
click at [47, 102] on button at bounding box center [43, 106] width 10 height 10
click at [55, 119] on p "﻿ Make a Reservation ﻿" at bounding box center [40, 121] width 59 height 5
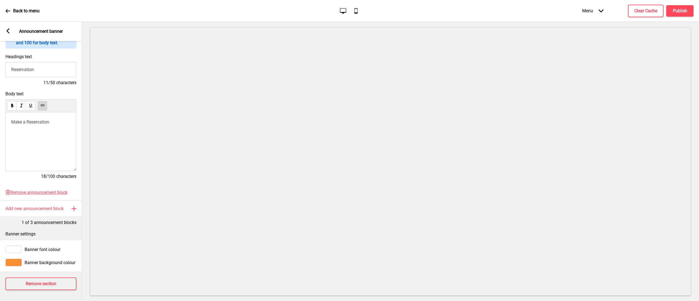
scroll to position [0, 0]
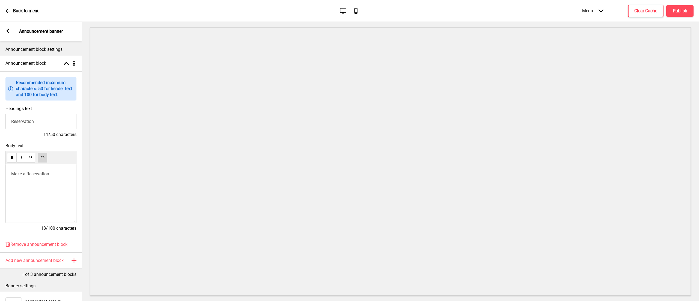
click at [8, 30] on icon at bounding box center [8, 30] width 3 height 5
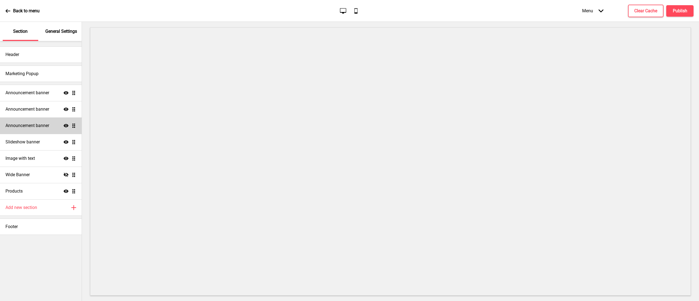
click at [31, 127] on h4 "Announcement banner" at bounding box center [27, 126] width 44 height 6
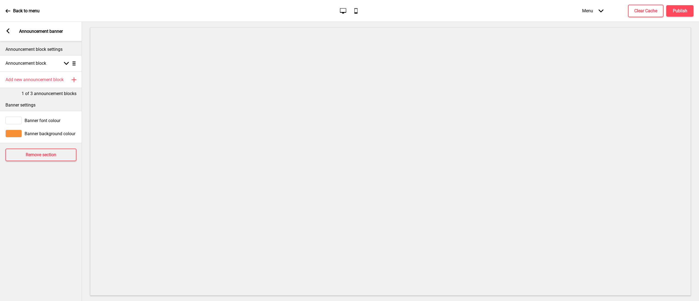
click at [21, 134] on div at bounding box center [13, 134] width 16 height 8
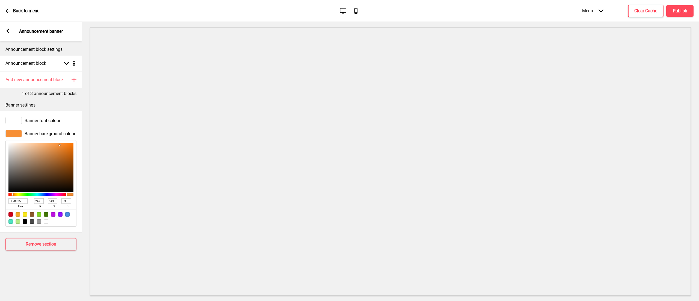
type input "6C5F53"
type input "108"
type input "95"
type input "83"
type input "6B5E51"
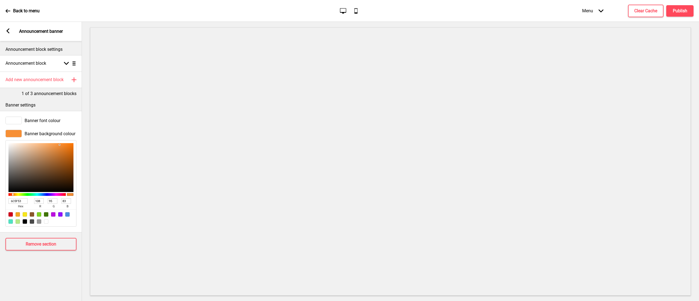
type input "107"
type input "94"
type input "81"
type input "6C6054"
type input "108"
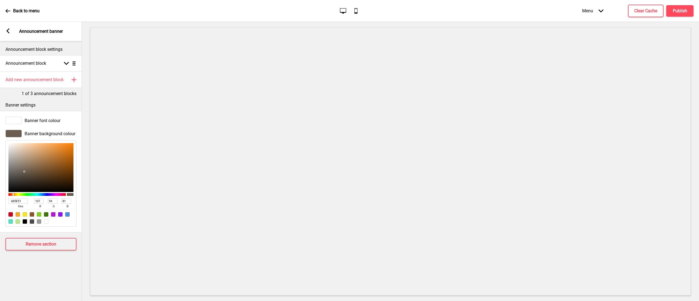
type input "96"
type input "84"
type input "AD9E8F"
type input "173"
type input "158"
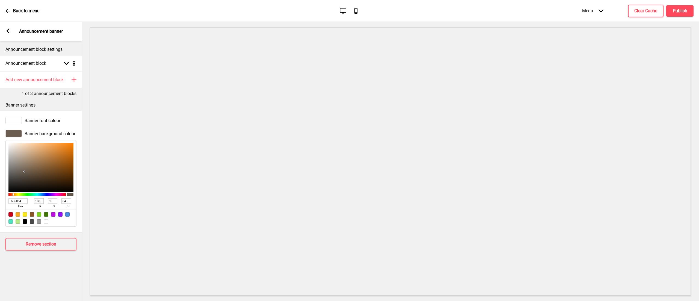
type input "143"
type input "E3D3C3"
type input "227"
type input "211"
type input "195"
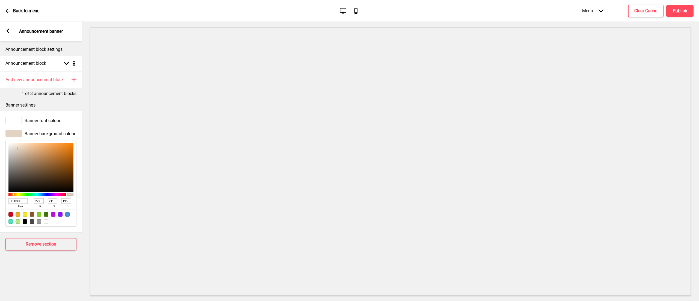
type input "E6D6C6"
type input "230"
type input "214"
type input "198"
type input "E9D8C8"
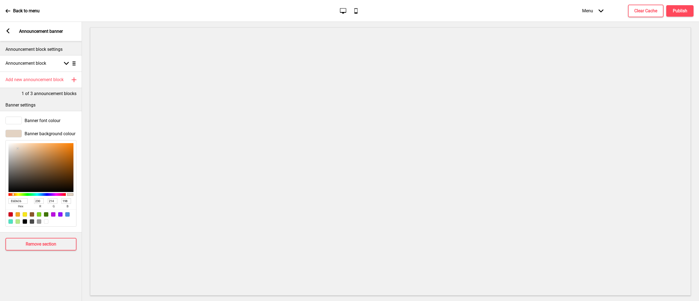
type input "233"
type input "216"
type input "200"
type input "FCF0E6"
type input "252"
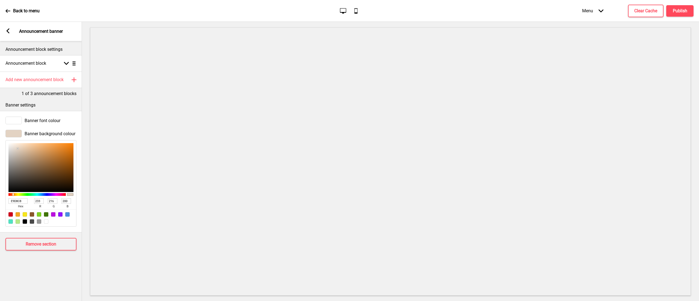
type input "240"
type input "230"
type input "FFFFFF"
type input "255"
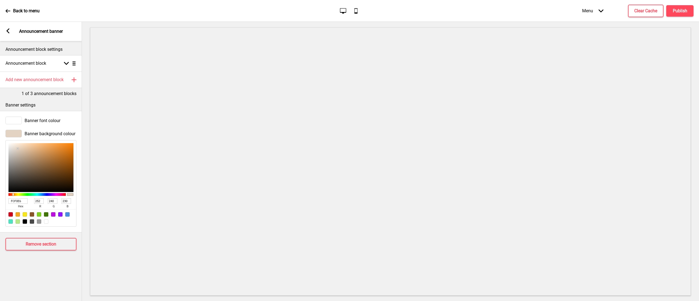
type input "255"
type input "BBBBBB"
type input "187"
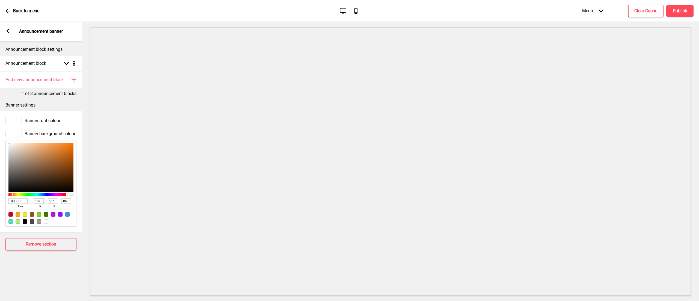
type input "8D8D8D"
type input "141"
type input "767676"
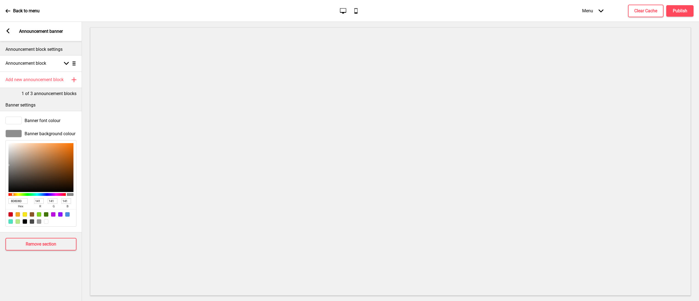
type input "118"
type input "494949"
type input "73"
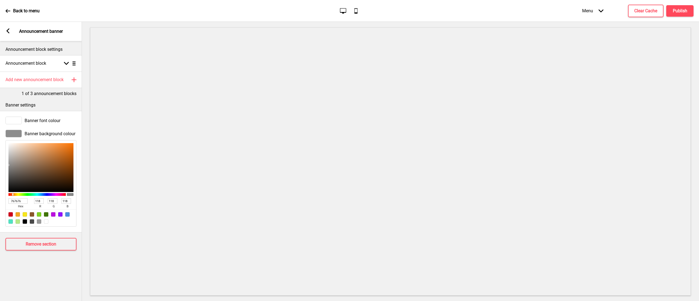
type input "73"
type input "373737"
type input "55"
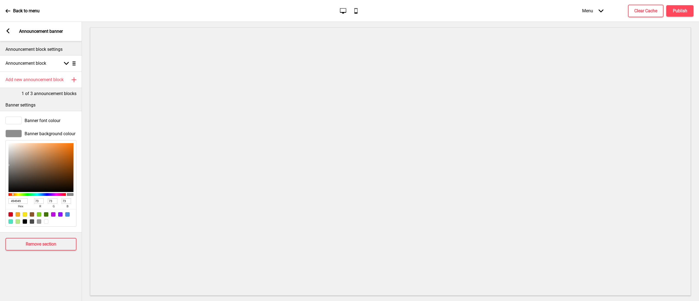
type input "55"
type input "181818"
type input "24"
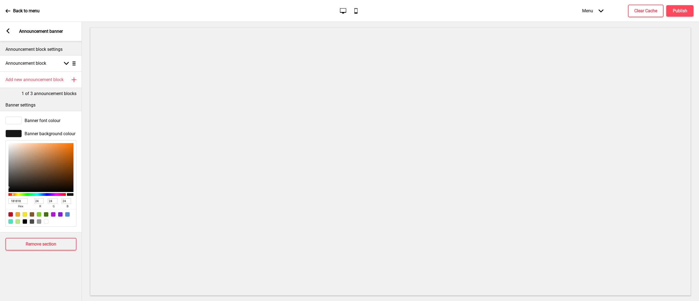
type input "121212"
type input "18"
type input "040404"
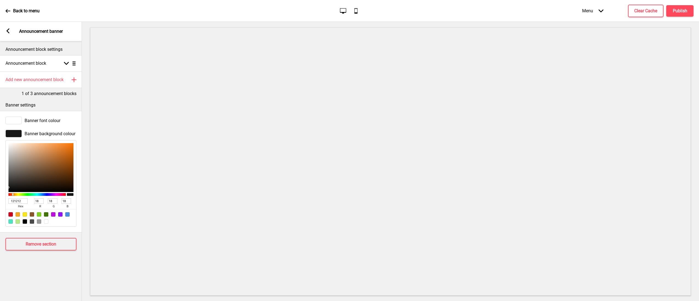
type input "4"
type input "000000"
type input "0"
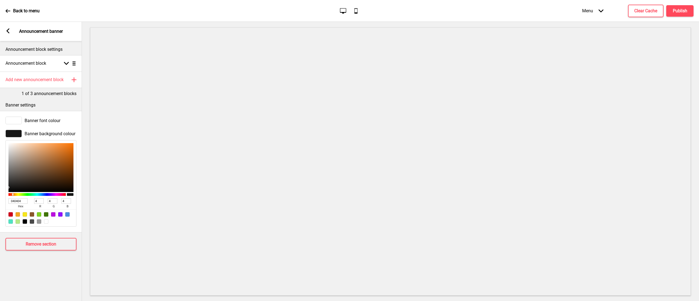
type input "0"
type input "2D2D2D"
type input "45"
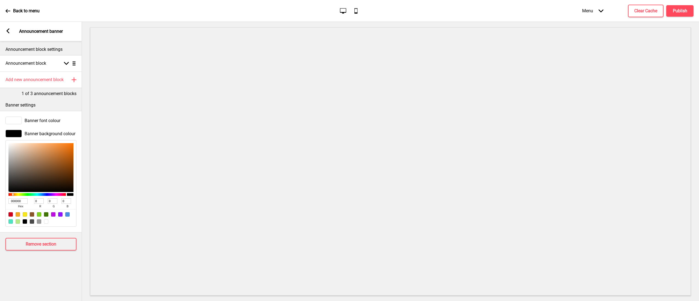
type input "45"
type input "464646"
type input "70"
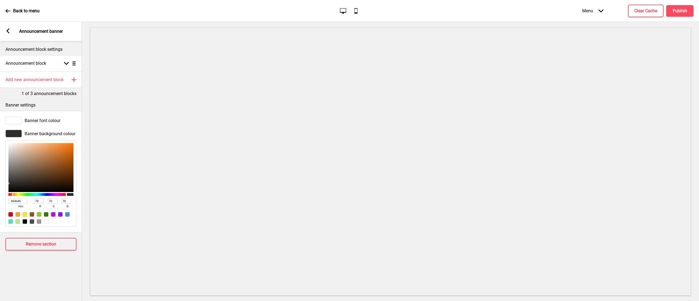
type input "B1B1B1"
type input "177"
type input "EAEAEA"
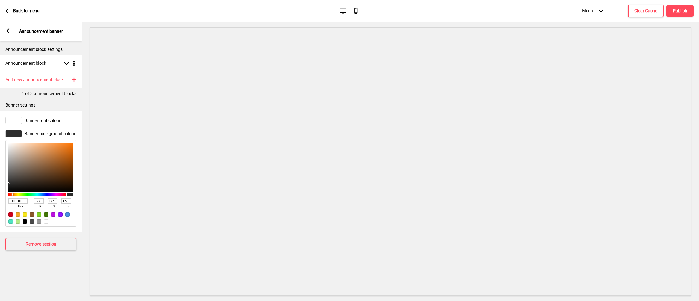
type input "234"
type input "FFFFFF"
type input "255"
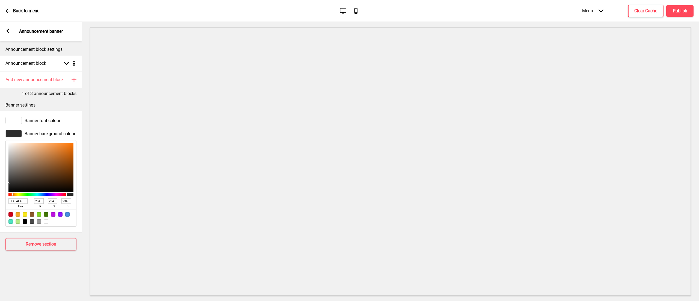
type input "255"
type input "ECECEC"
type input "236"
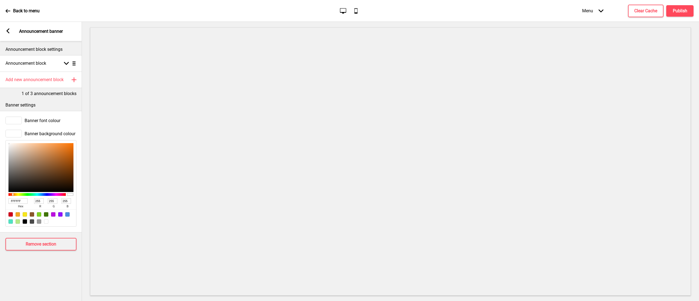
type input "236"
type input "D9D9D9"
type input "217"
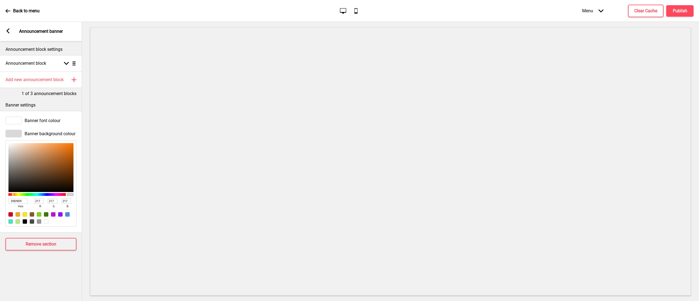
type input "D8D8D8"
type input "216"
type input "D8D7D6"
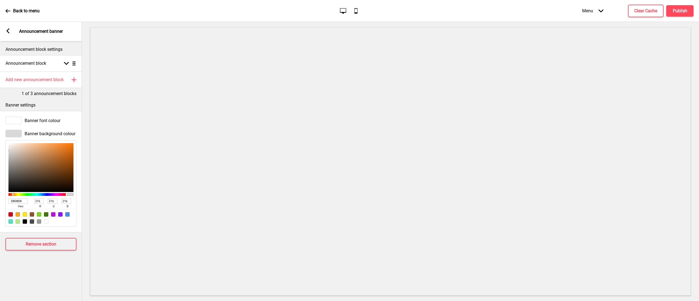
type input "215"
type input "214"
type input "D8D5D3"
type input "213"
type input "211"
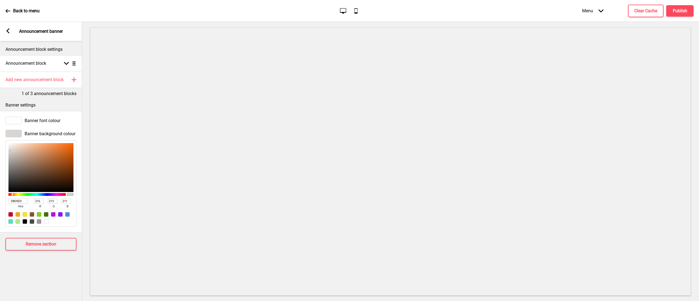
type input "D5D0CC"
type input "213"
type input "208"
type input "204"
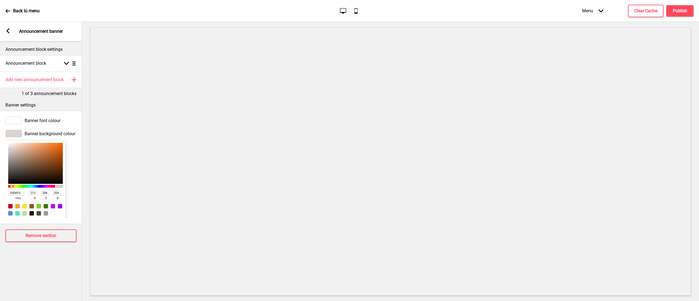
type input "D5D0CB"
type input "203"
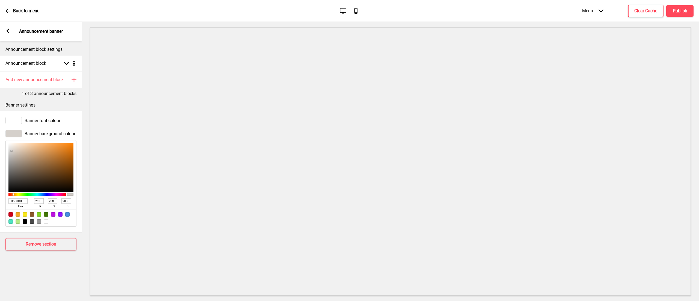
drag, startPoint x: 24, startPoint y: 171, endPoint x: 11, endPoint y: 151, distance: 23.8
click at [11, 151] on div at bounding box center [40, 167] width 65 height 49
type input "D5D1CD"
type input "209"
type input "205"
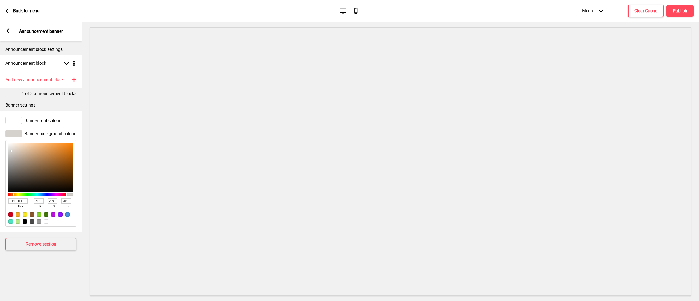
click at [11, 151] on div at bounding box center [10, 150] width 1 height 1
type input "D5CBC1"
type input "203"
type input "193"
type input "D5CCC2"
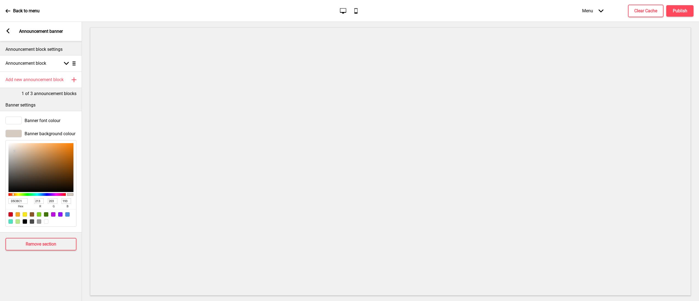
type input "204"
type input "194"
type input "E0DAD4"
type input "224"
type input "218"
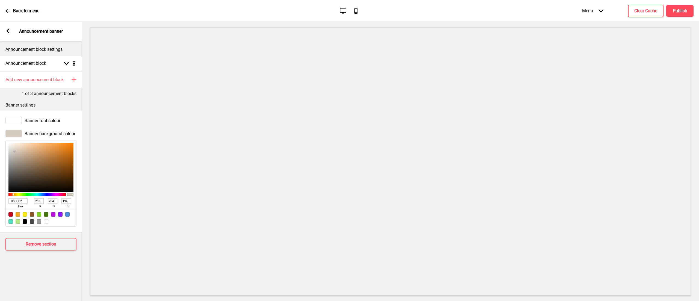
type input "212"
type input "ECEBE9"
type input "236"
type input "235"
type input "233"
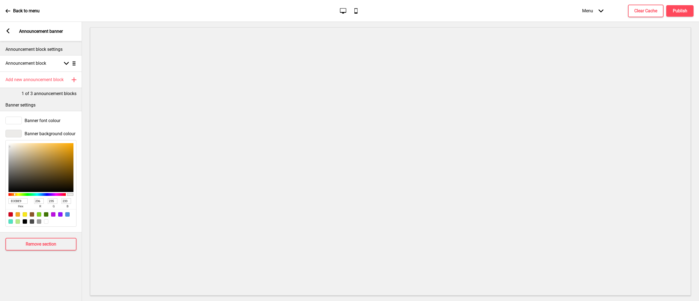
type input "EFEEED"
type input "239"
type input "238"
type input "237"
type input "F4F4F4"
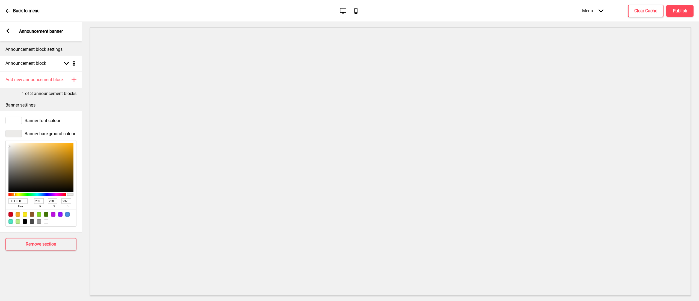
type input "244"
type input "FFFFFF"
type input "255"
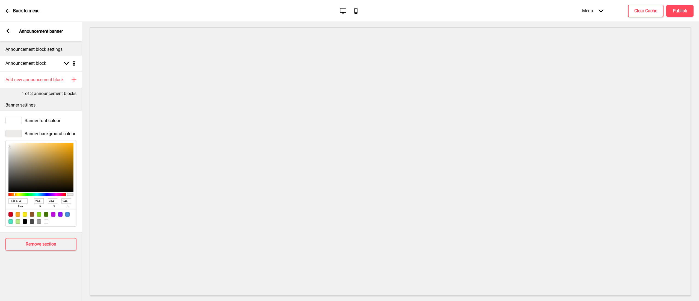
type input "255"
drag, startPoint x: 15, startPoint y: 151, endPoint x: 0, endPoint y: 134, distance: 22.6
click at [0, 134] on div "Banner background colour FFFFFF hex 255 r 255 g 255 b 100 a" at bounding box center [41, 178] width 82 height 102
click at [33, 119] on span "Banner font colour" at bounding box center [43, 120] width 36 height 5
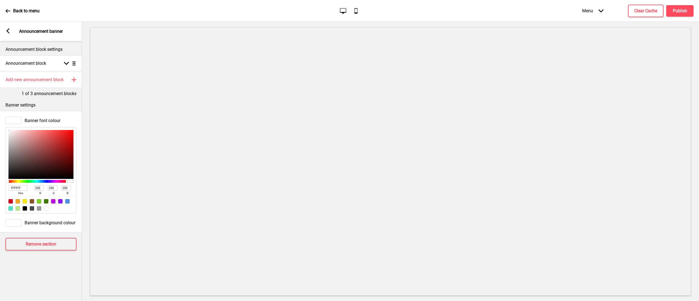
type input "885959"
type input "136"
type input "89"
type input "885F5F"
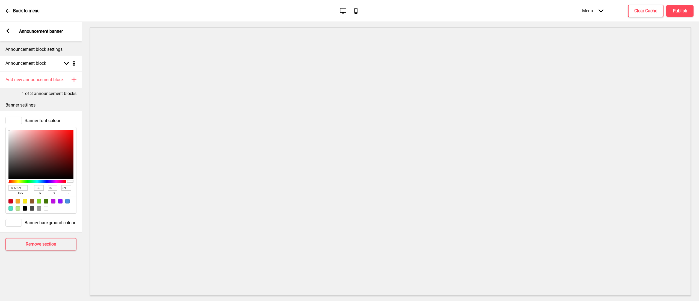
type input "95"
type input "B3A9A9"
type input "179"
type input "169"
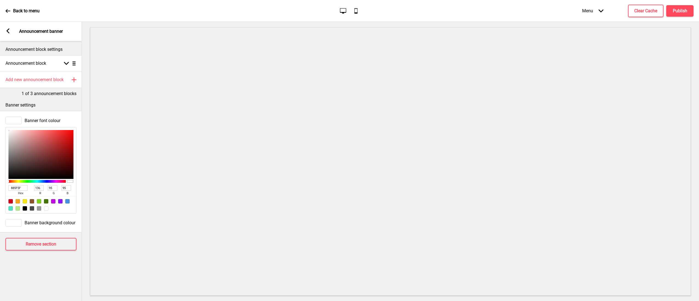
type input "169"
type input "FFFFFF"
type input "255"
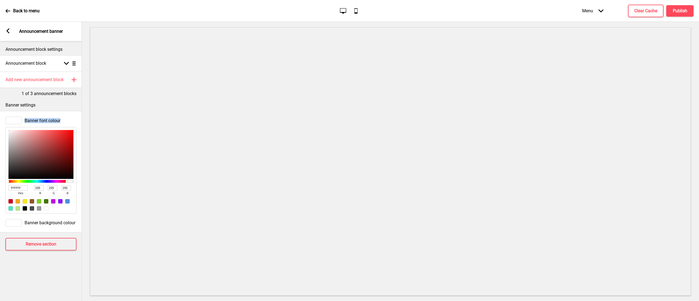
type input "C7C7C7"
type input "199"
drag, startPoint x: 31, startPoint y: 153, endPoint x: 0, endPoint y: 217, distance: 71.2
click at [0, 217] on div "Banner font colour 000000 hex 0 r 0 g 0 b 100 a Banner background colour" at bounding box center [41, 171] width 82 height 121
click at [5, 31] on div "Arrow left Announcement banner" at bounding box center [41, 31] width 82 height 19
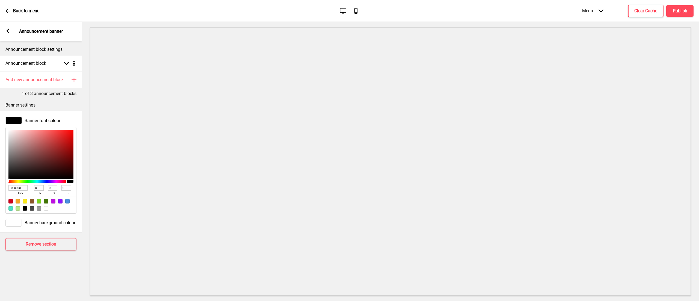
click at [8, 31] on rect at bounding box center [7, 30] width 5 height 5
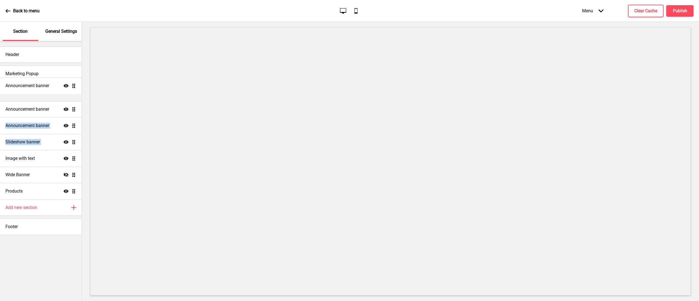
drag, startPoint x: 75, startPoint y: 125, endPoint x: 76, endPoint y: 85, distance: 40.1
click at [76, 85] on ul "Announcement banner Show Drag Announcement banner Show Drag Announcement banner…" at bounding box center [41, 142] width 82 height 115
click at [44, 107] on ul "Announcement banner Show Drag Announcement banner Show Drag Announcement banner…" at bounding box center [41, 142] width 82 height 115
click at [678, 9] on h4 "Publish" at bounding box center [679, 11] width 14 height 6
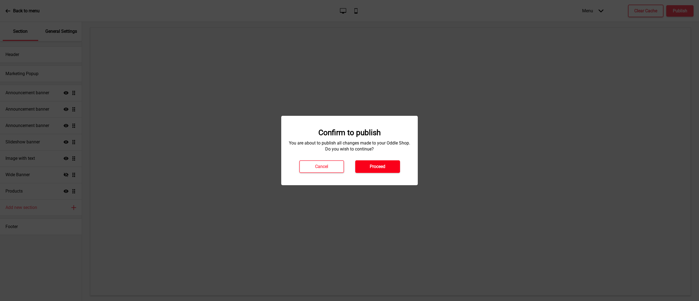
click at [389, 170] on button "Proceed" at bounding box center [377, 166] width 45 height 13
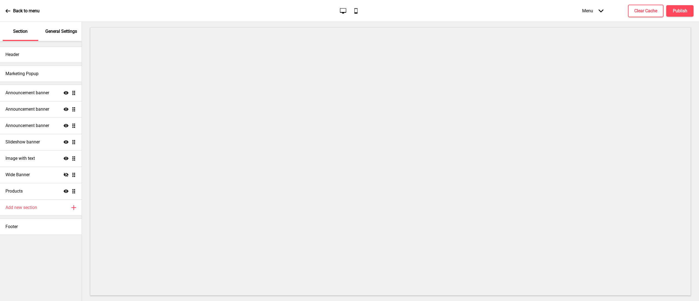
click at [7, 14] on div "Back to menu" at bounding box center [22, 11] width 34 height 15
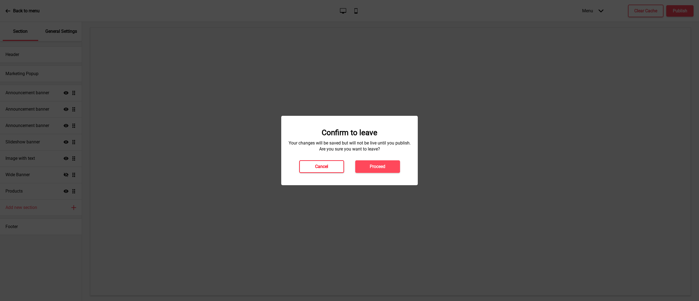
click at [330, 164] on button "Cancel" at bounding box center [321, 166] width 45 height 13
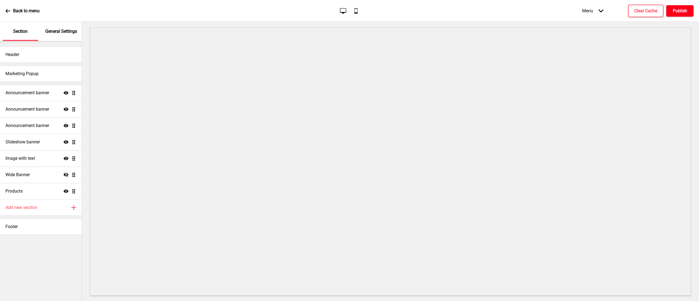
click at [687, 5] on button "Publish" at bounding box center [679, 10] width 27 height 11
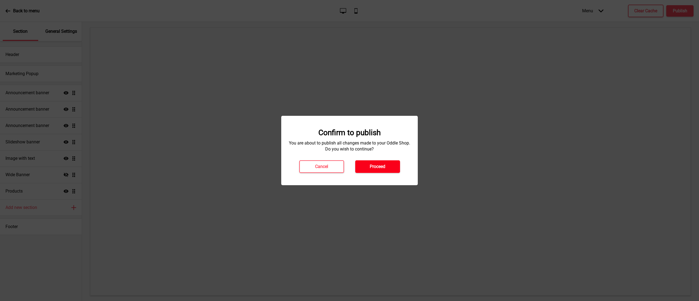
click at [376, 167] on h4 "Proceed" at bounding box center [378, 166] width 16 height 6
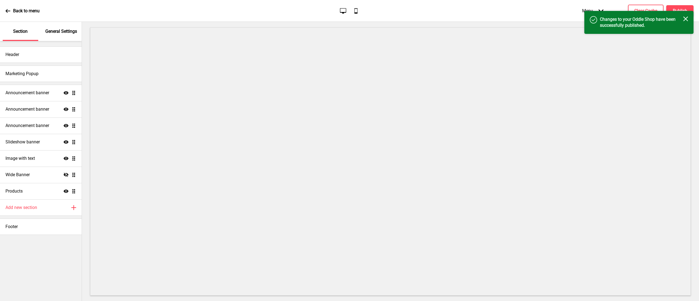
click at [13, 11] on div "Back to menu" at bounding box center [22, 11] width 34 height 15
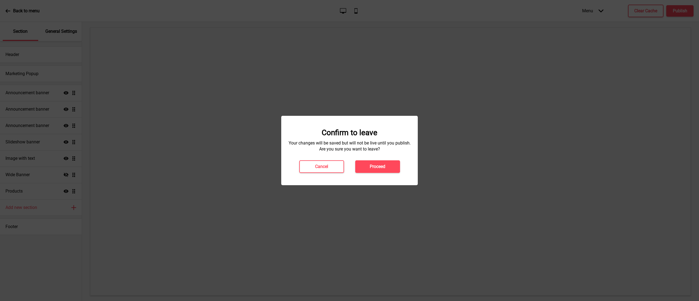
click at [390, 168] on button "Proceed" at bounding box center [377, 166] width 45 height 13
